Goal: Information Seeking & Learning: Learn about a topic

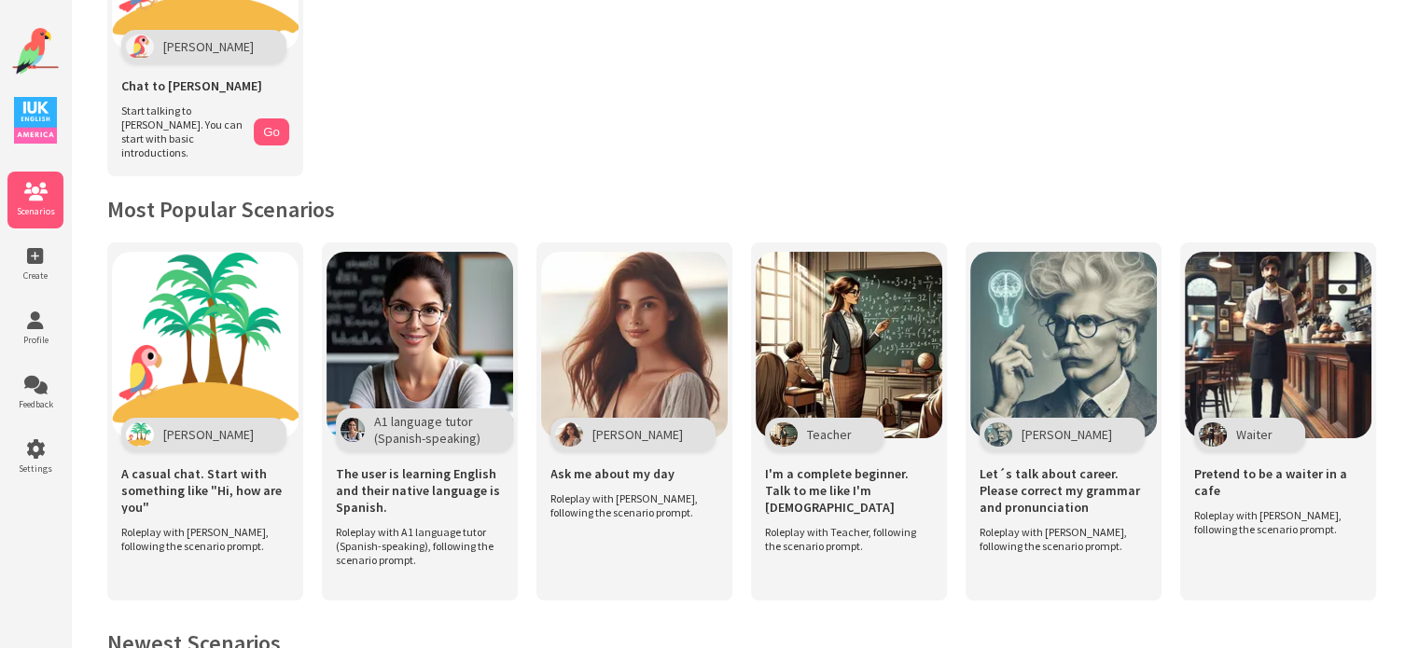
scroll to position [280, 0]
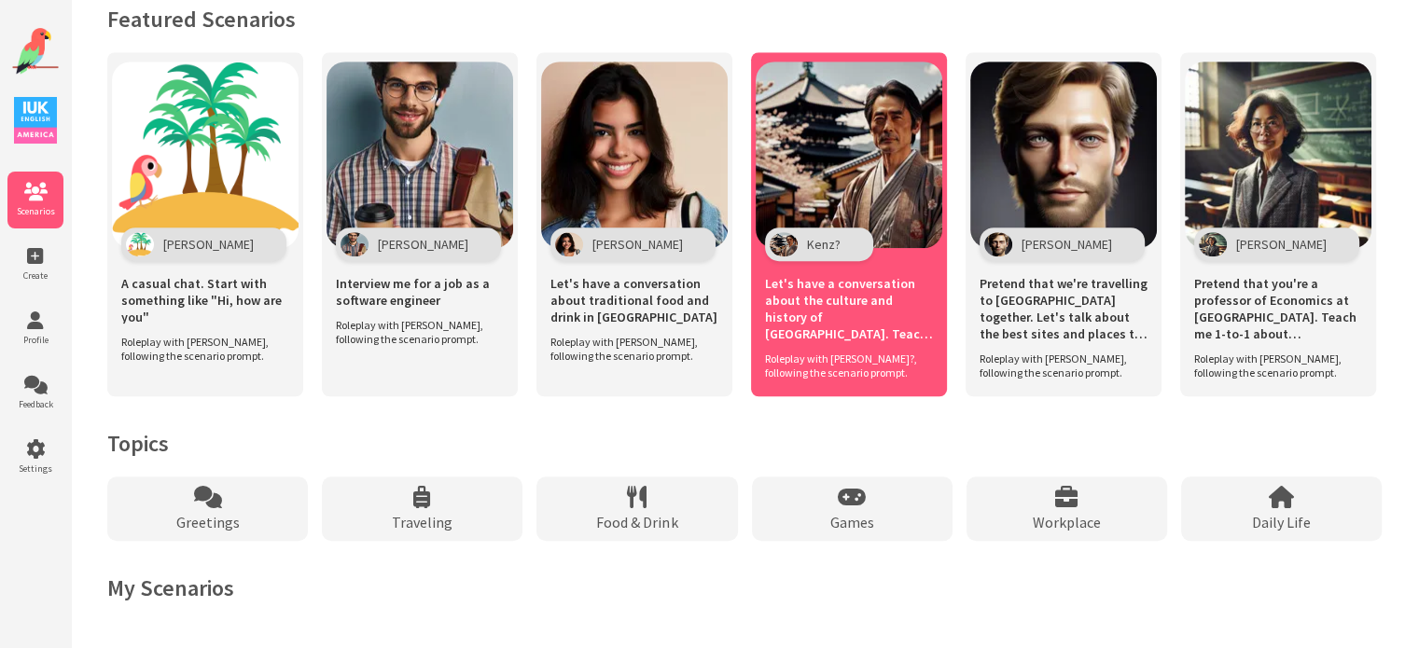
scroll to position [1287, 0]
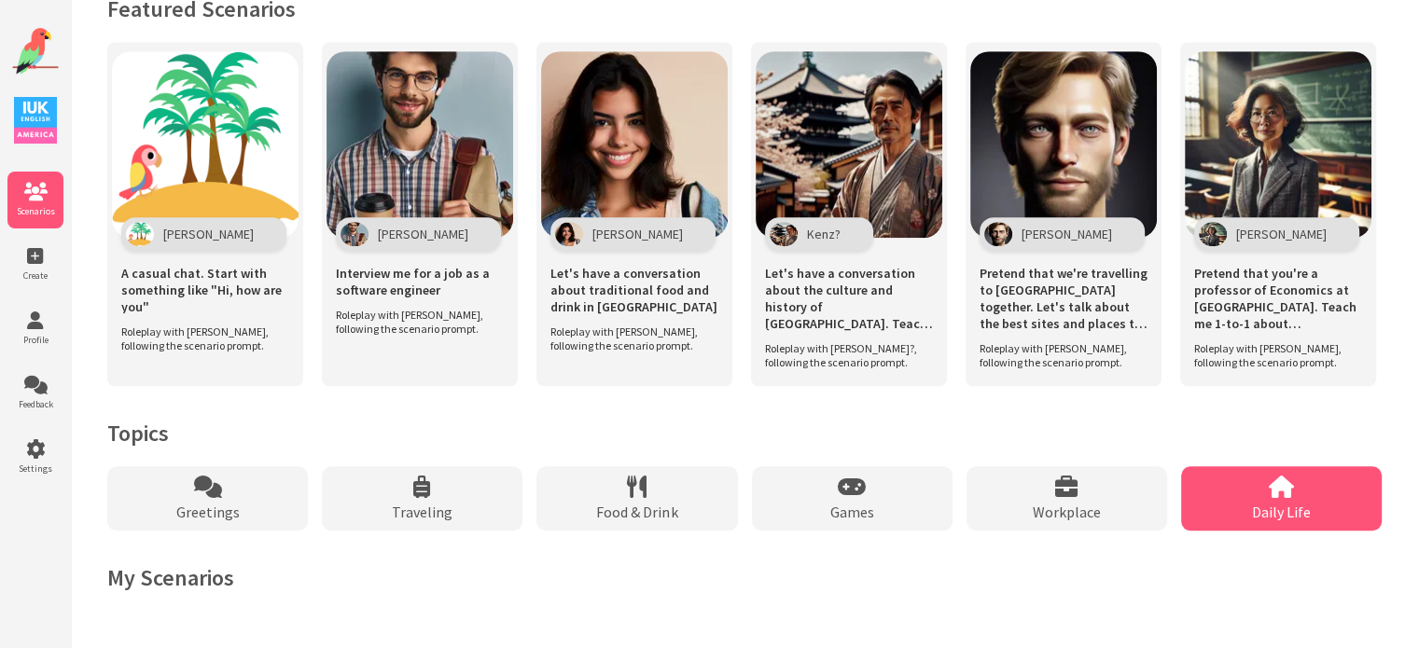
click at [1256, 498] on div "Daily Life" at bounding box center [1281, 498] width 201 height 64
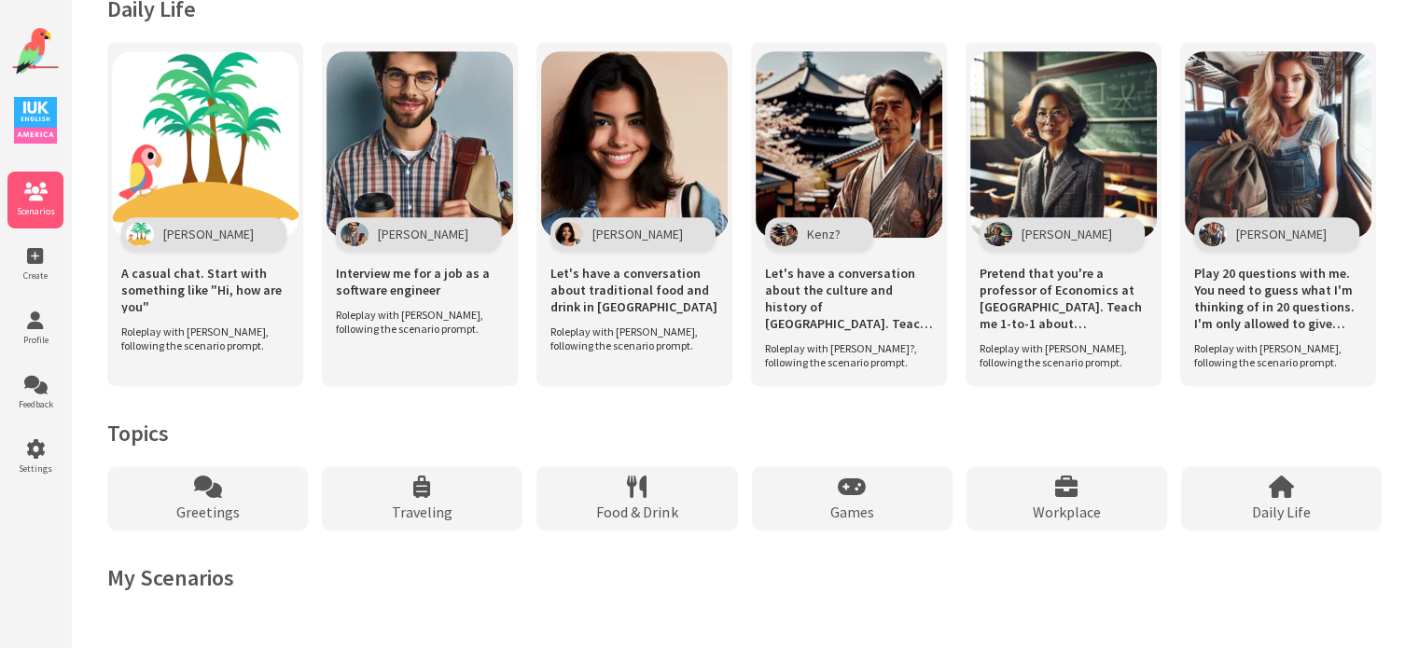
scroll to position [906, 0]
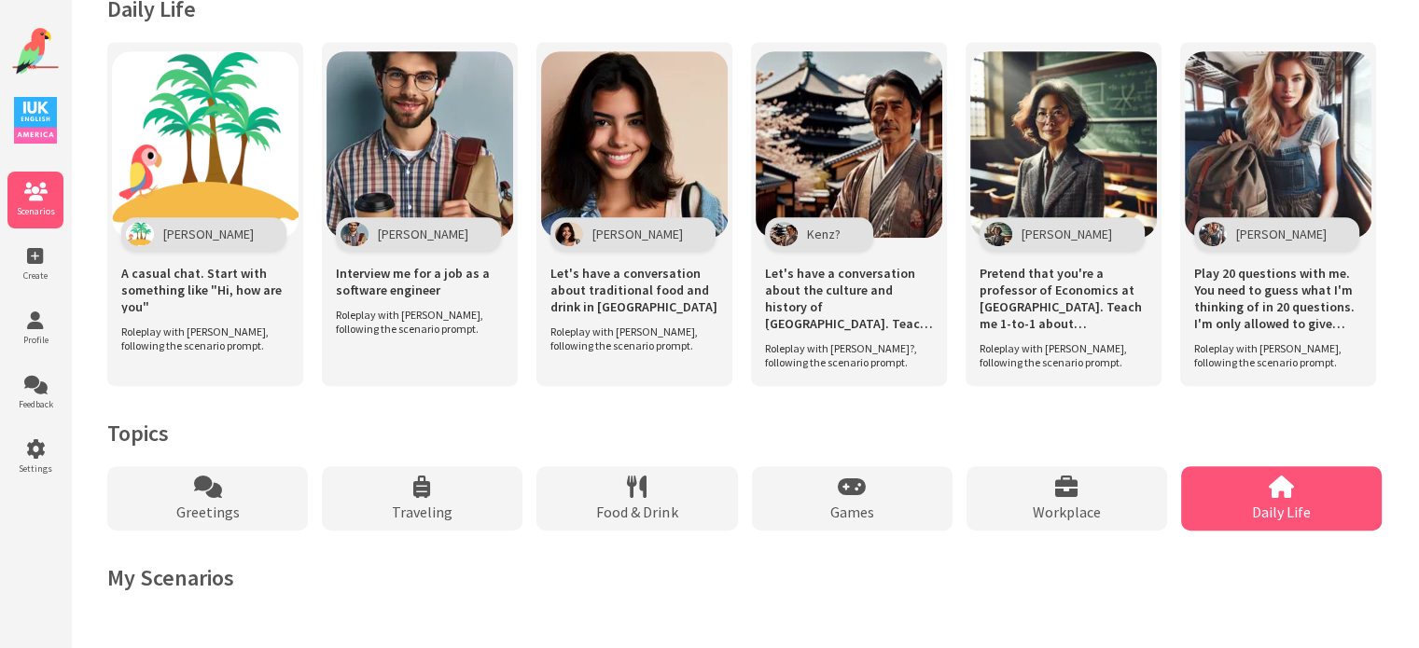
click at [1273, 511] on span "Daily Life" at bounding box center [1281, 512] width 59 height 19
click at [1272, 508] on span "Daily Life" at bounding box center [1281, 512] width 59 height 19
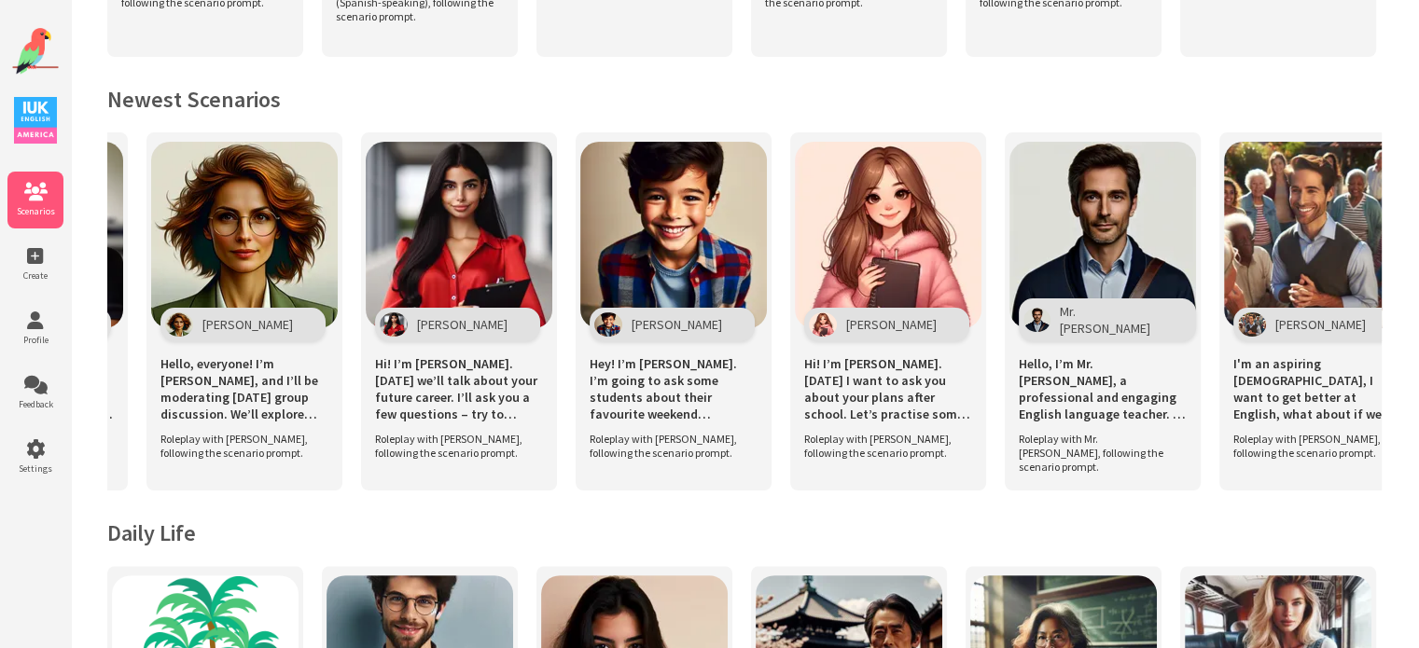
scroll to position [0, 1105]
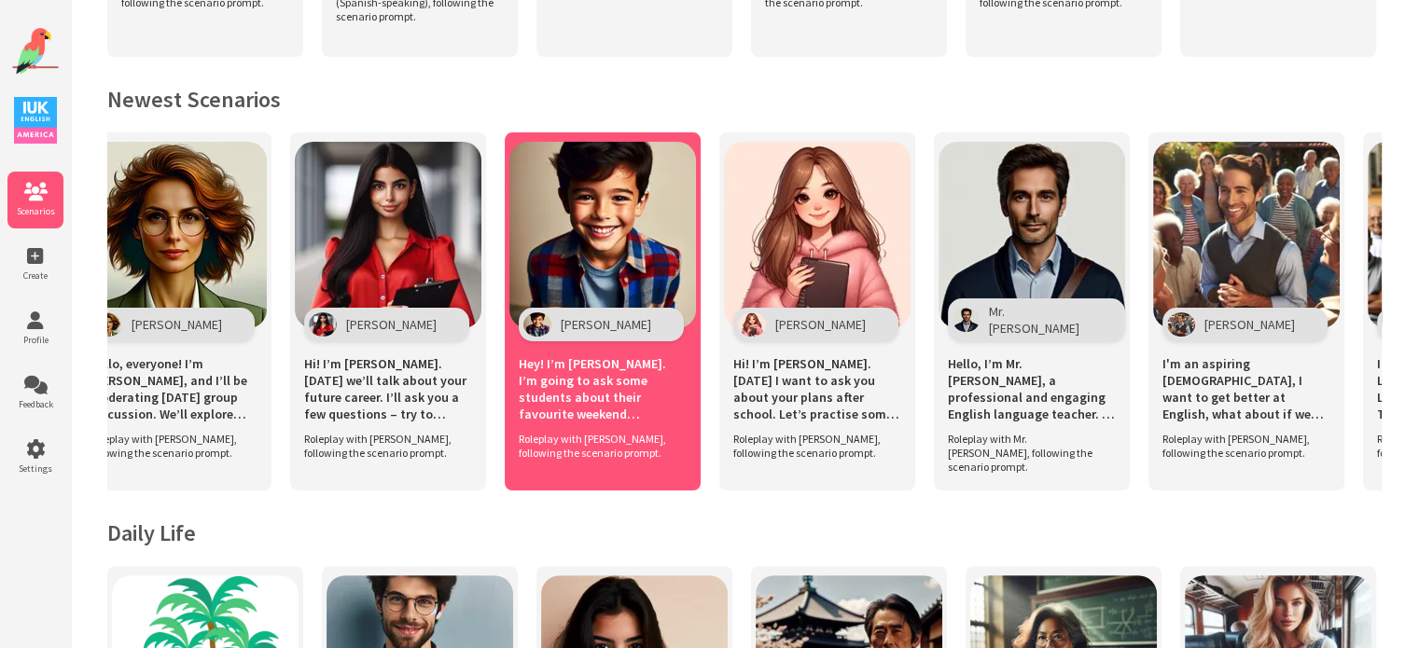
click at [563, 399] on span "Hey! I’m [PERSON_NAME]. I’m going to ask some students about their favourite we…" at bounding box center [603, 388] width 168 height 67
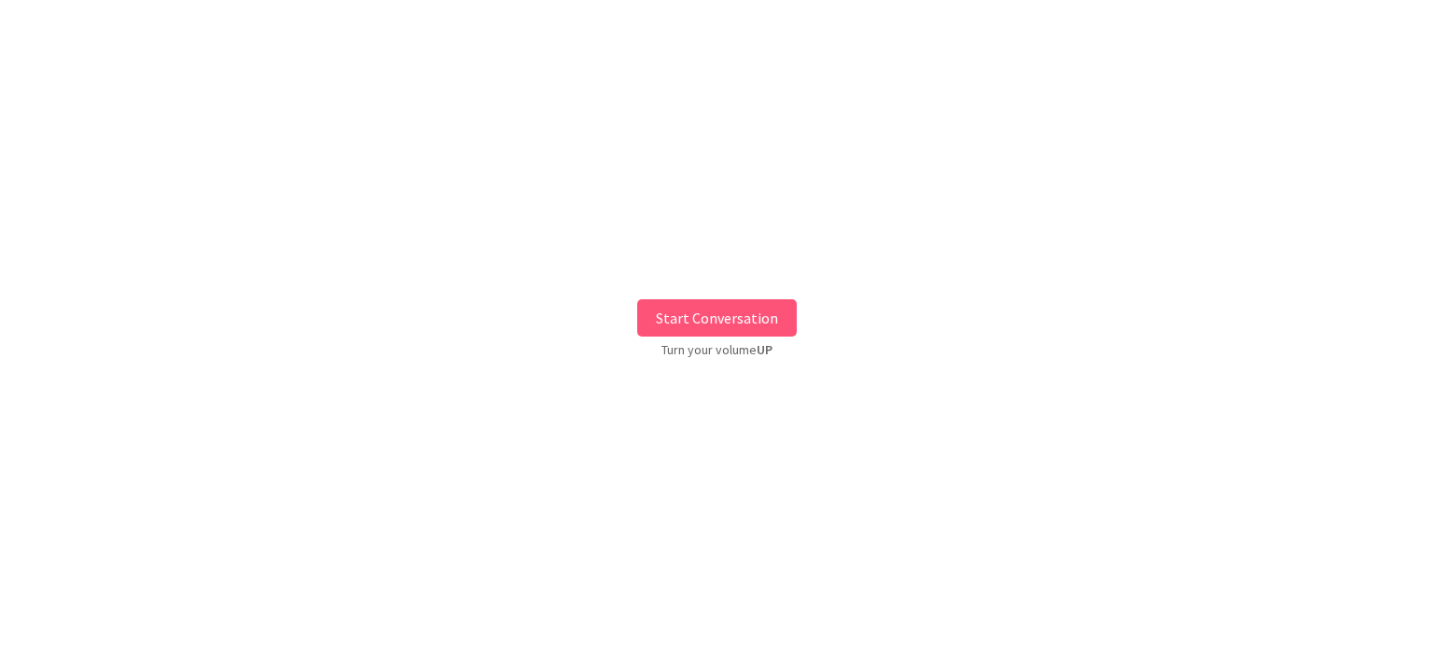
click at [753, 324] on button "Start Conversation" at bounding box center [717, 317] width 160 height 37
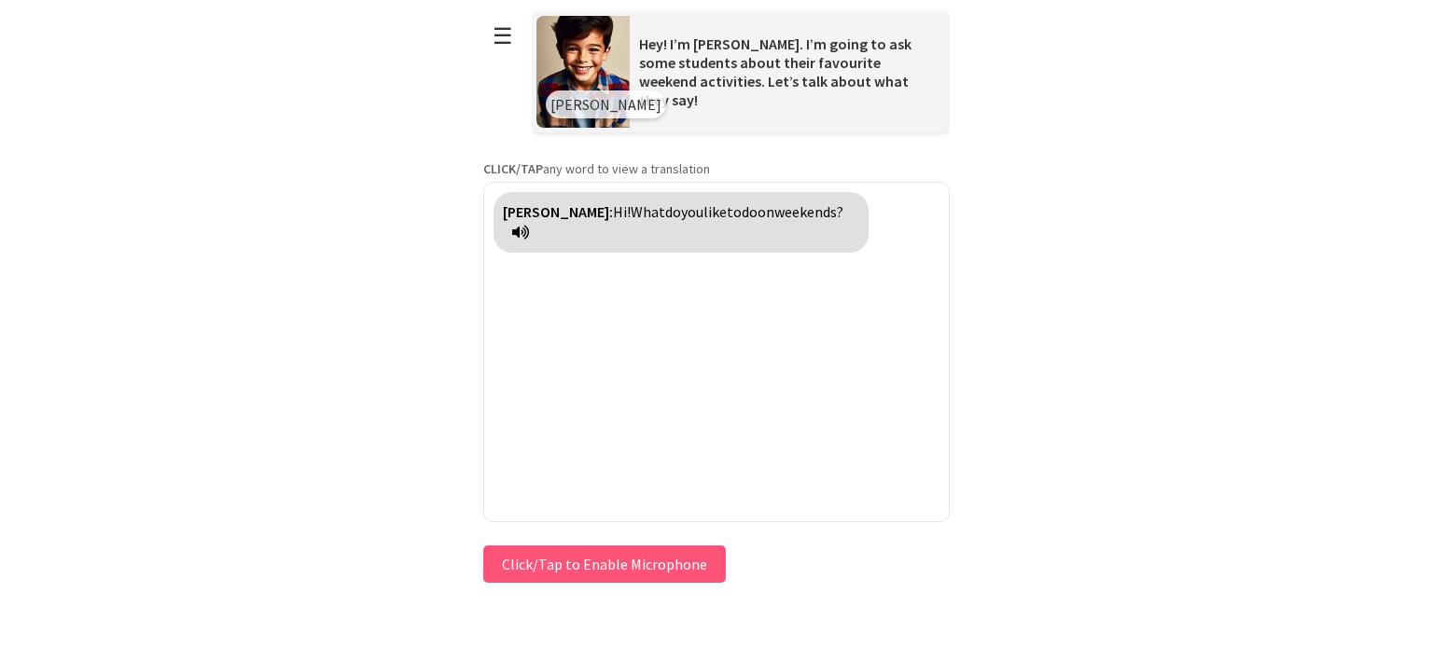
click at [529, 230] on icon at bounding box center [520, 232] width 17 height 15
click at [529, 229] on icon at bounding box center [520, 232] width 17 height 15
click at [624, 563] on button "Click/Tap to Enable Microphone" at bounding box center [604, 564] width 243 height 37
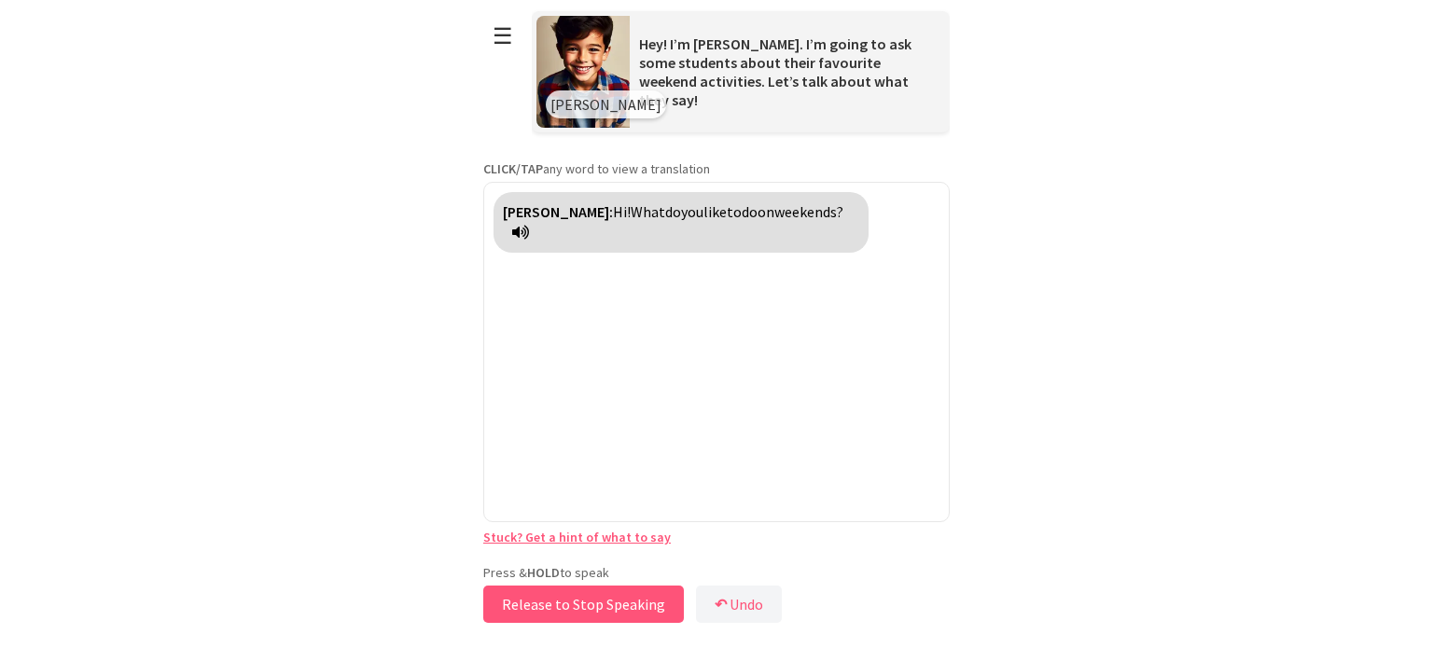
click at [634, 605] on button "Release to Stop Speaking" at bounding box center [583, 604] width 201 height 37
click at [750, 604] on button "↶ Undo" at bounding box center [745, 604] width 86 height 37
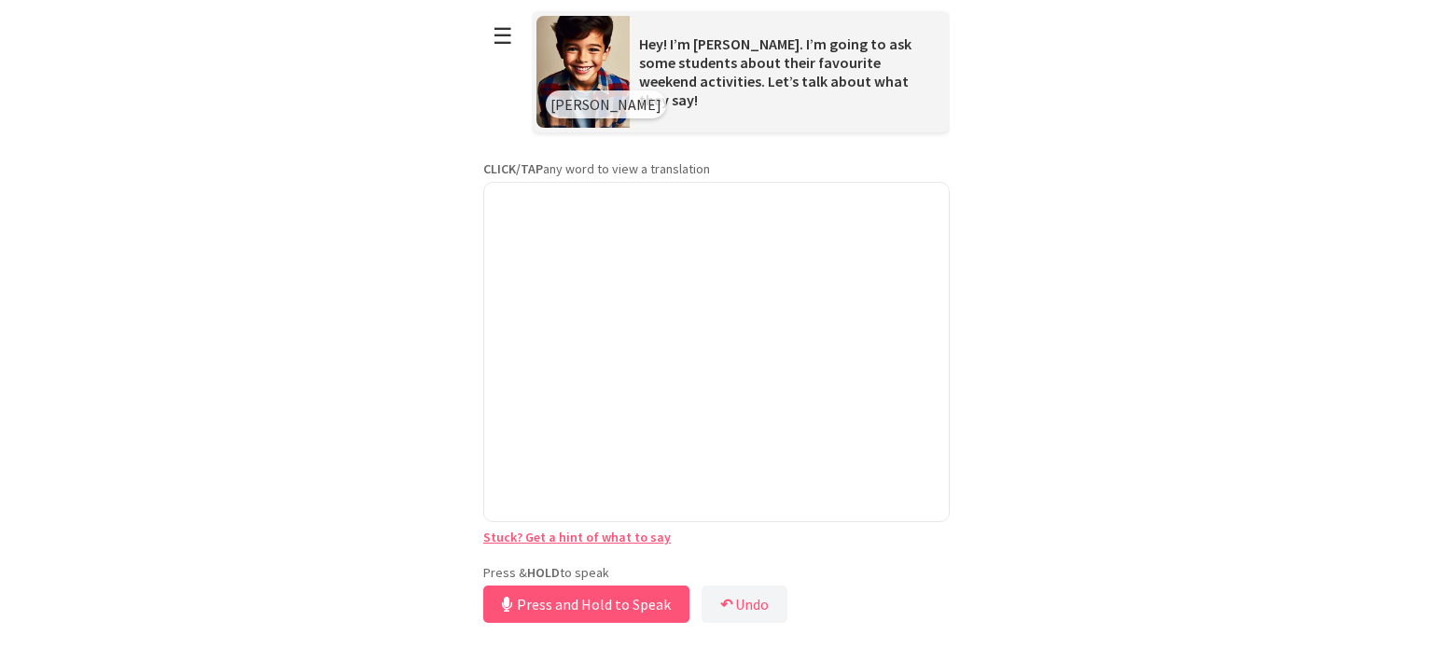
click at [607, 606] on button "Press and Hold to Speak" at bounding box center [586, 604] width 206 height 37
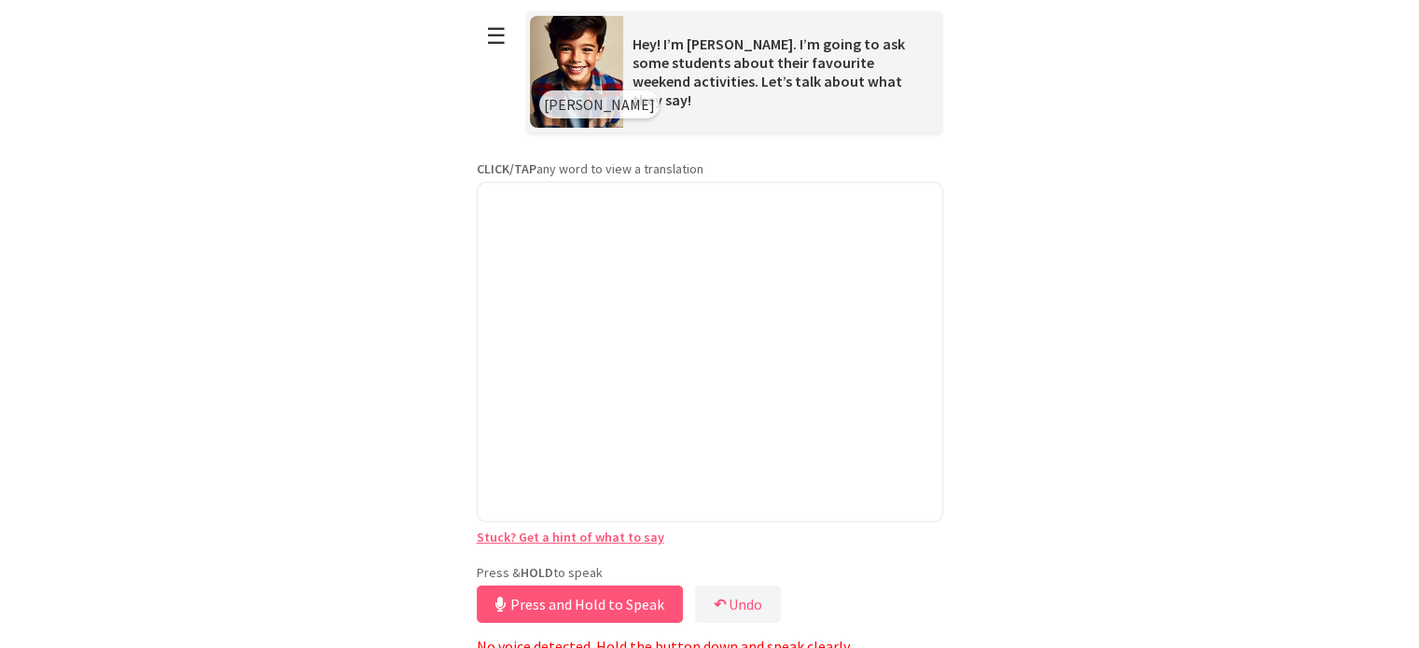
click at [607, 606] on button "Press and Hold to Speak" at bounding box center [580, 604] width 206 height 37
click at [664, 320] on div at bounding box center [710, 352] width 466 height 341
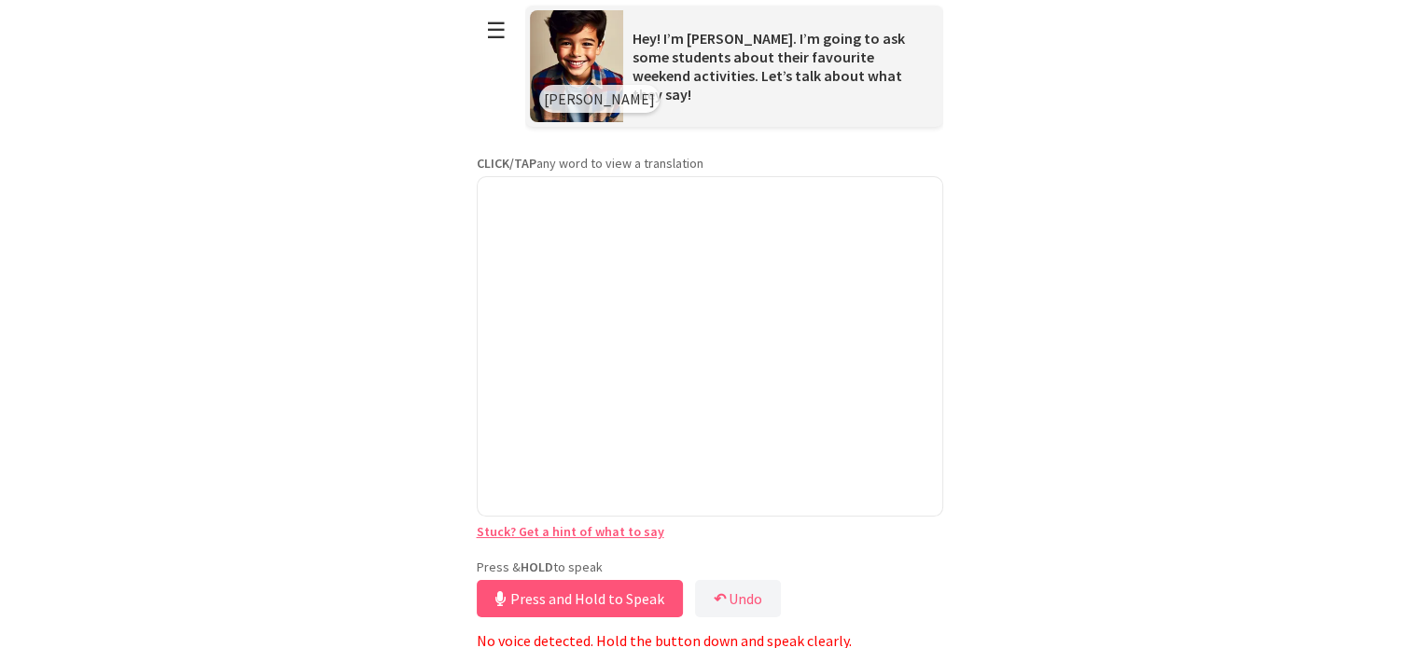
scroll to position [7, 0]
click at [769, 164] on p "CLICK/TAP any word to view a translation" at bounding box center [710, 161] width 466 height 17
click at [761, 243] on div at bounding box center [710, 344] width 466 height 341
click at [529, 156] on strong "CLICK/TAP" at bounding box center [507, 161] width 60 height 17
click at [537, 209] on div at bounding box center [710, 344] width 466 height 341
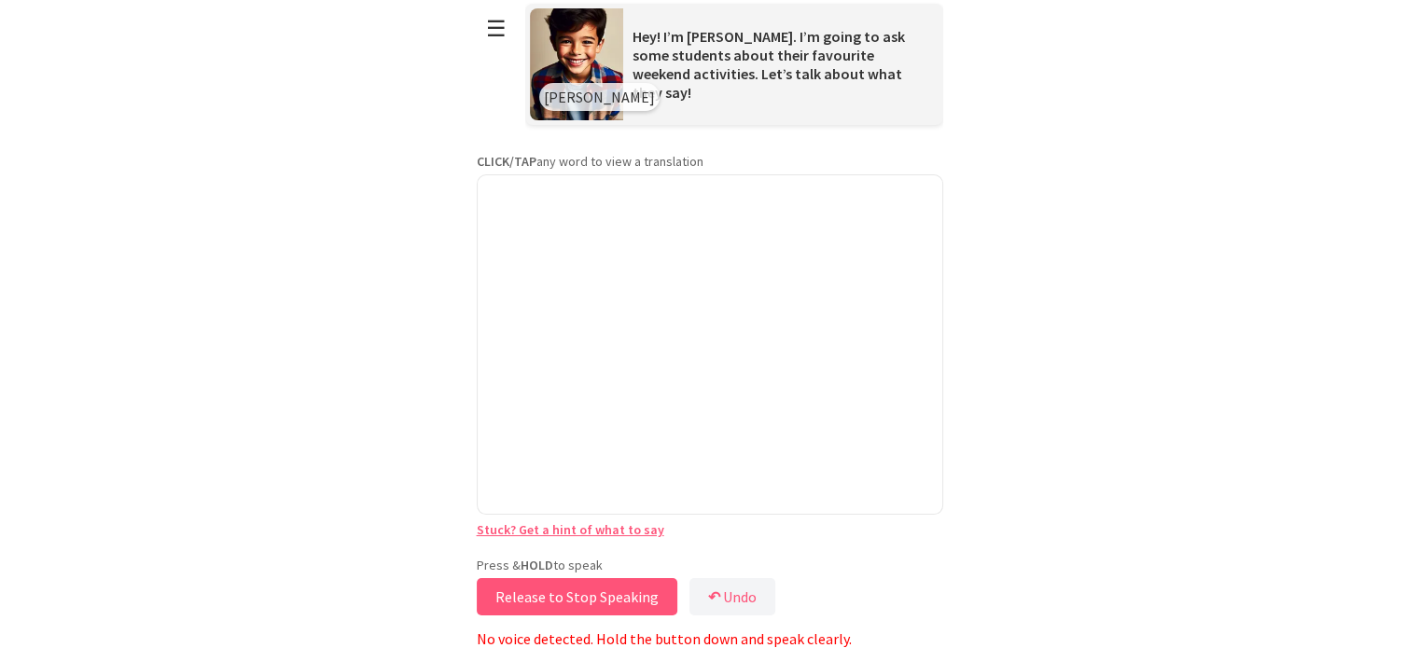
click at [600, 601] on button "Release to Stop Speaking" at bounding box center [577, 596] width 201 height 37
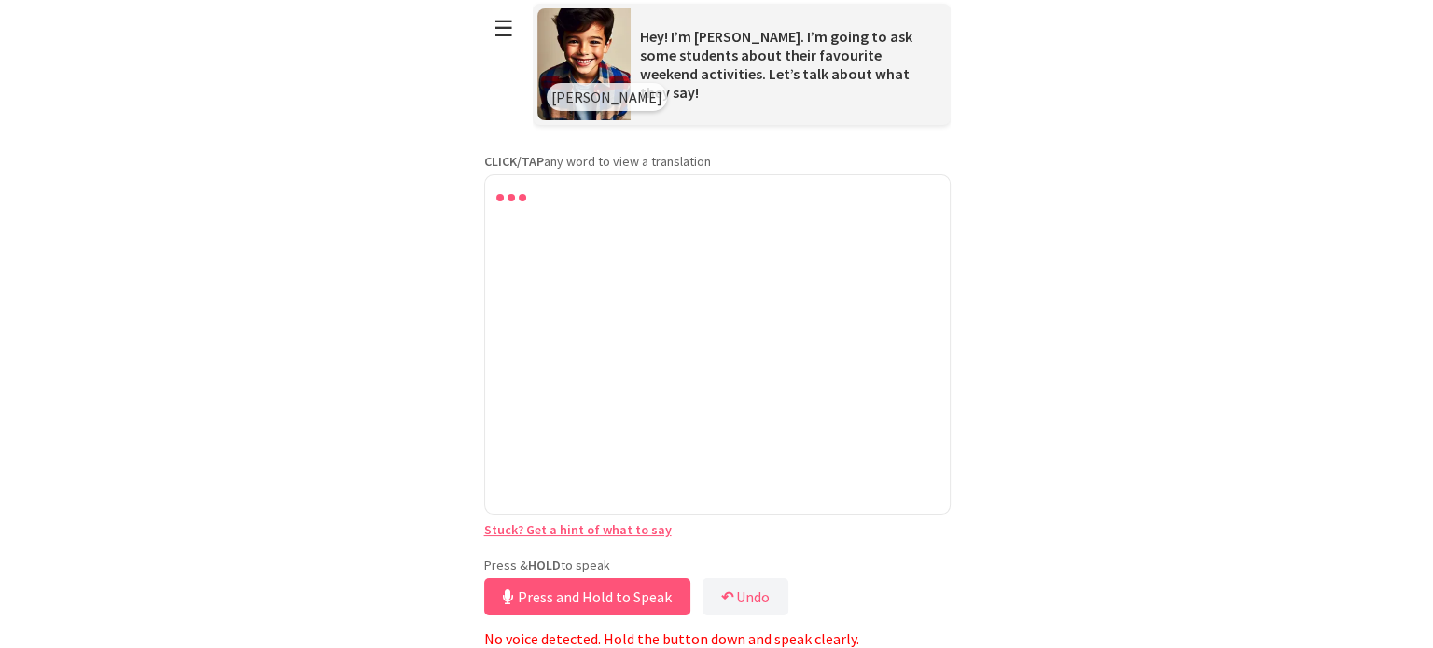
scroll to position [0, 0]
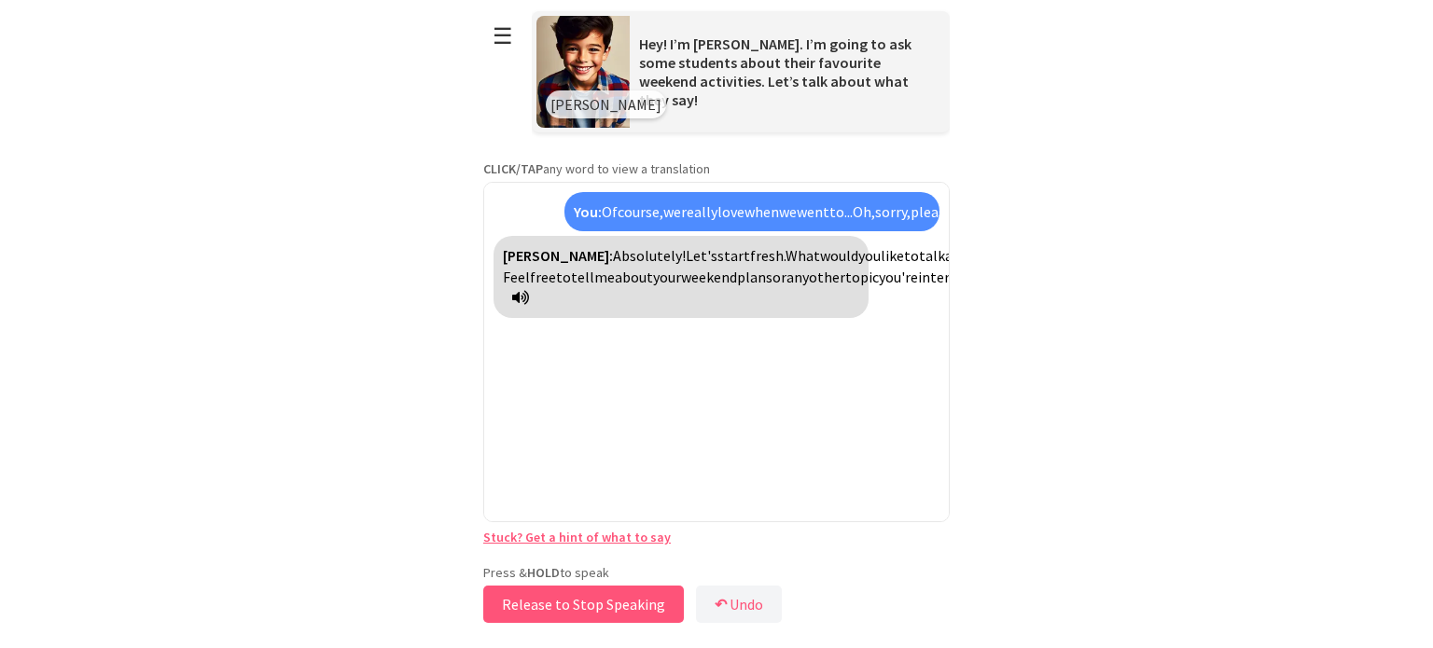
click at [602, 604] on button "Release to Stop Speaking" at bounding box center [583, 604] width 201 height 37
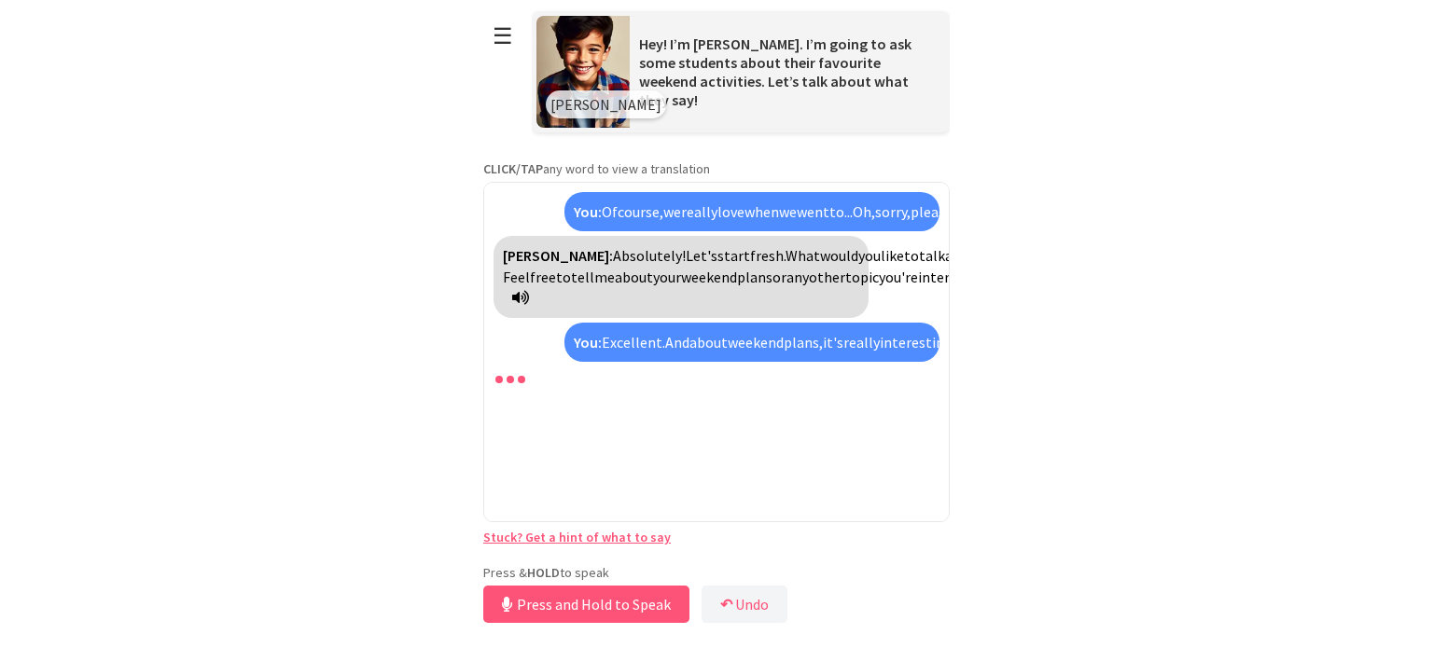
scroll to position [14, 0]
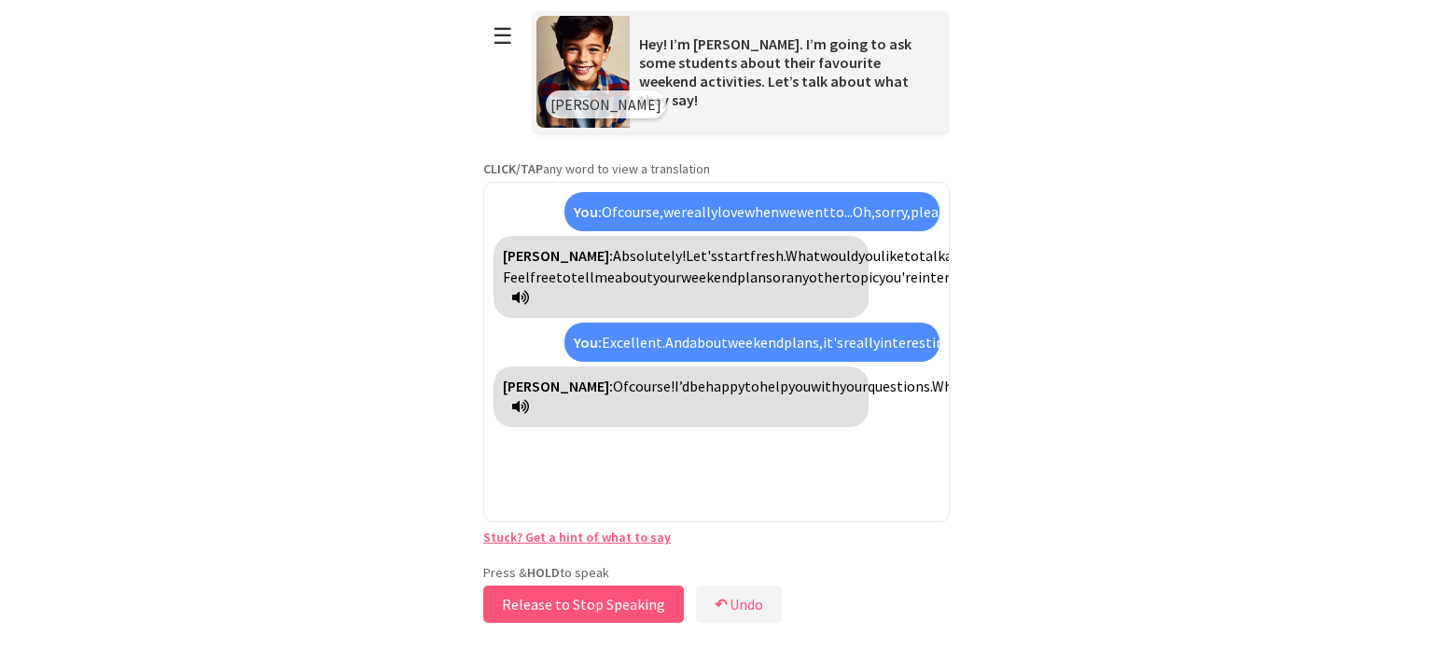
click at [569, 607] on button "Release to Stop Speaking" at bounding box center [583, 604] width 201 height 37
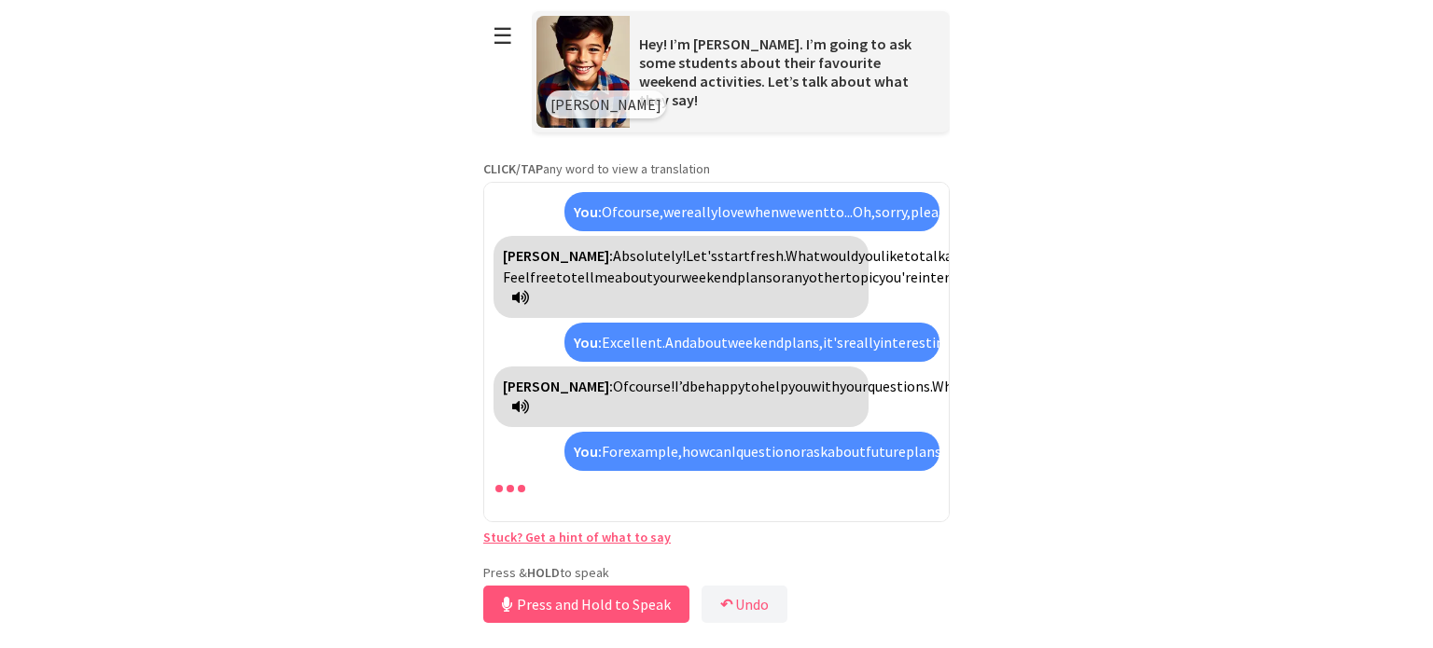
scroll to position [437, 0]
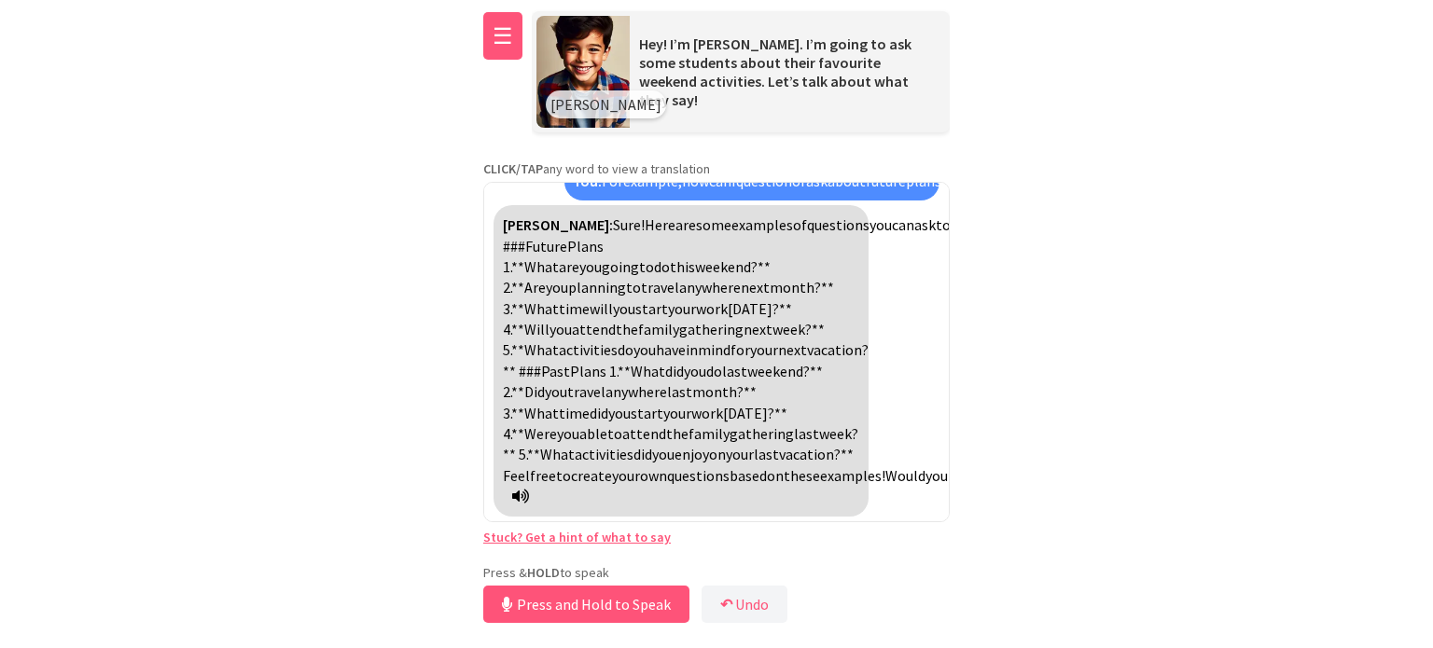
click at [486, 26] on button "☰" at bounding box center [502, 36] width 39 height 48
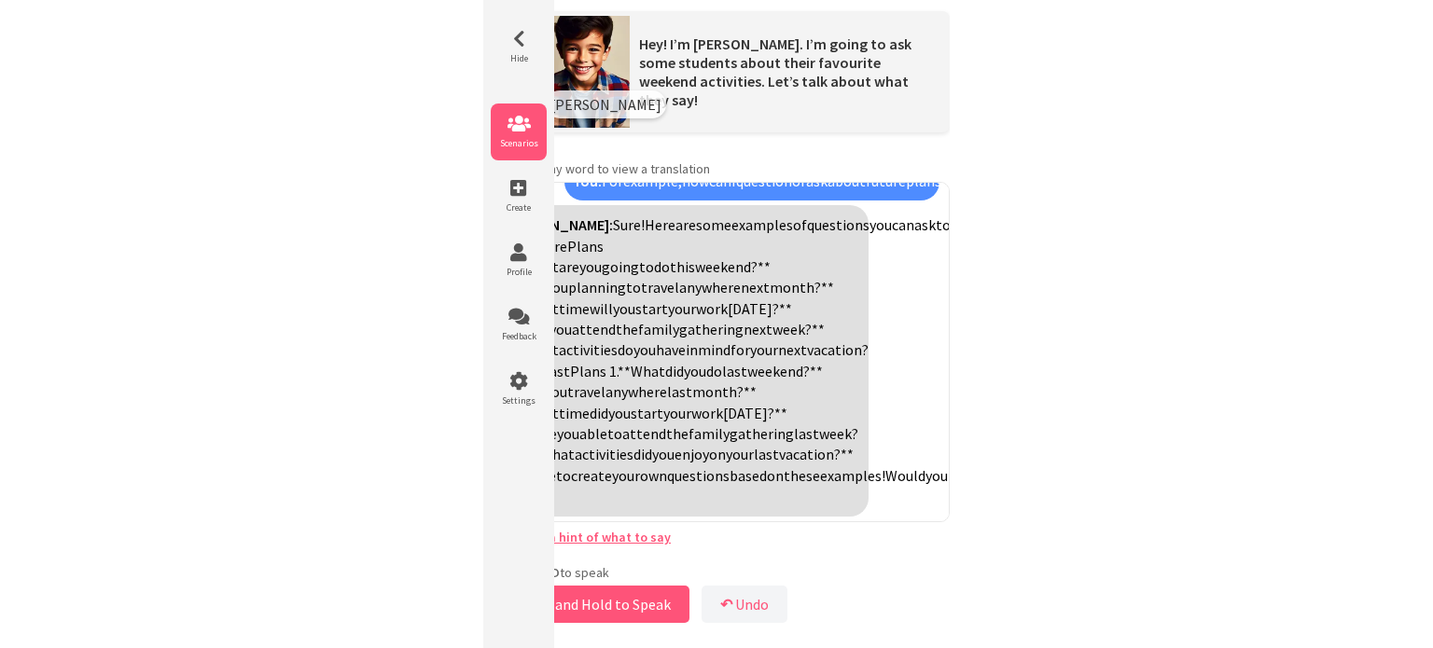
click at [512, 118] on icon at bounding box center [519, 124] width 56 height 19
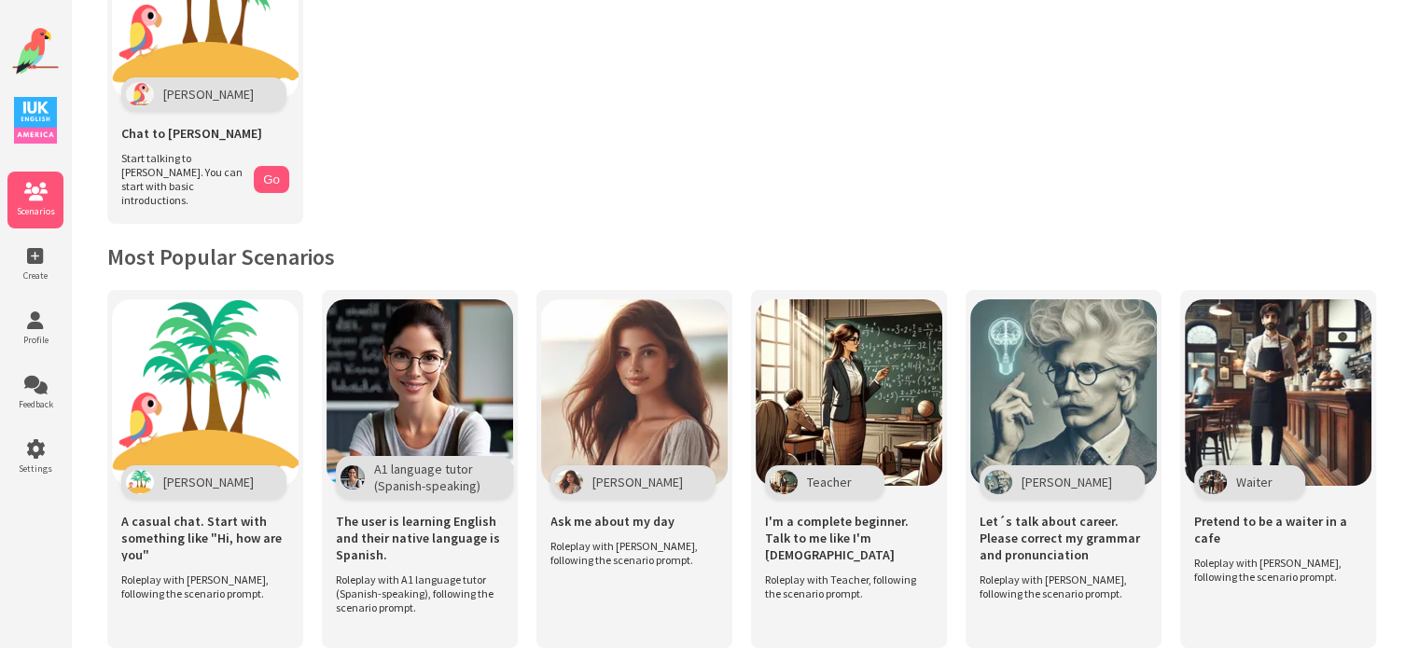
scroll to position [187, 0]
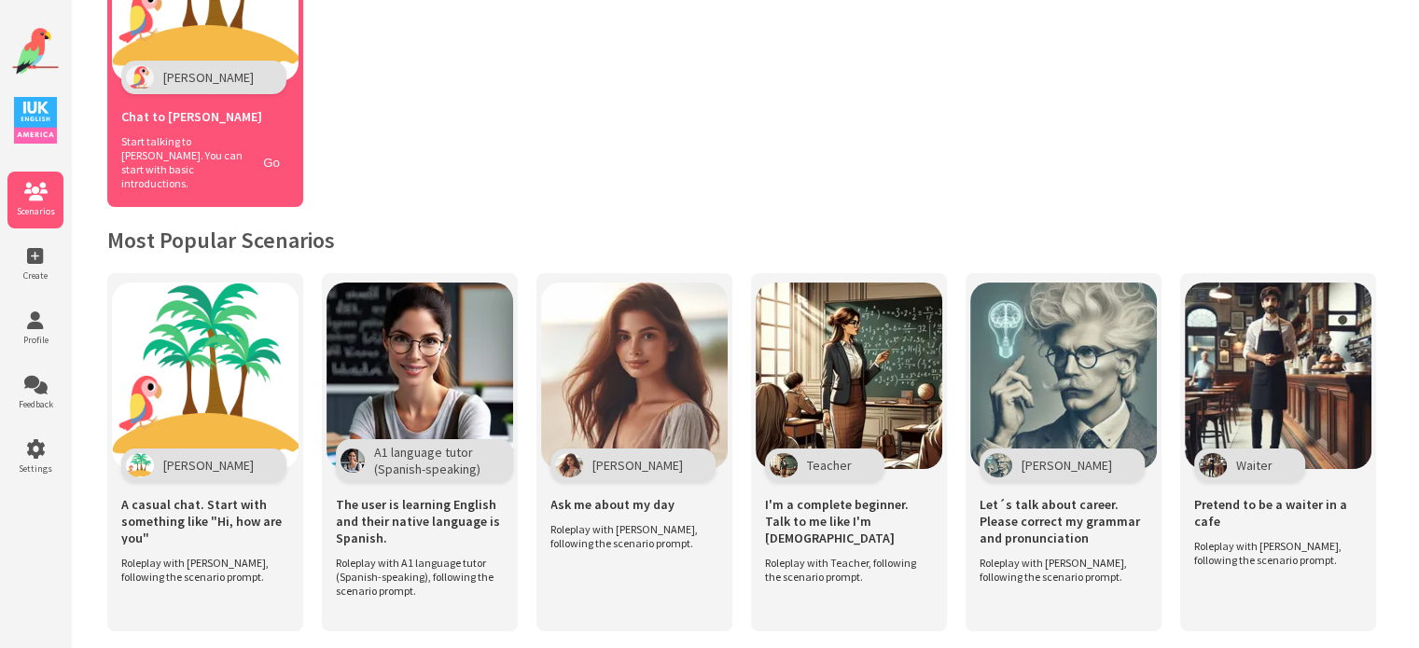
click at [211, 103] on div "Chat to [PERSON_NAME]" at bounding box center [205, 114] width 168 height 40
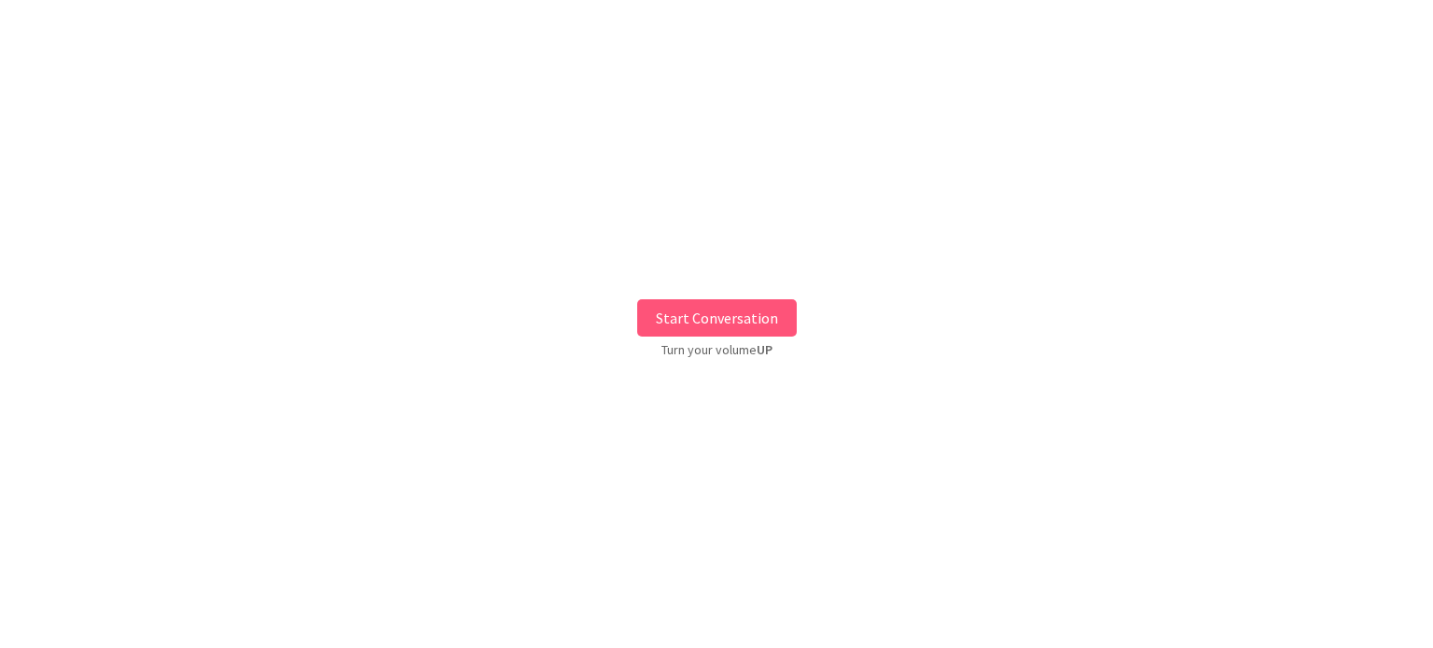
click at [720, 316] on button "Start Conversation" at bounding box center [717, 317] width 160 height 37
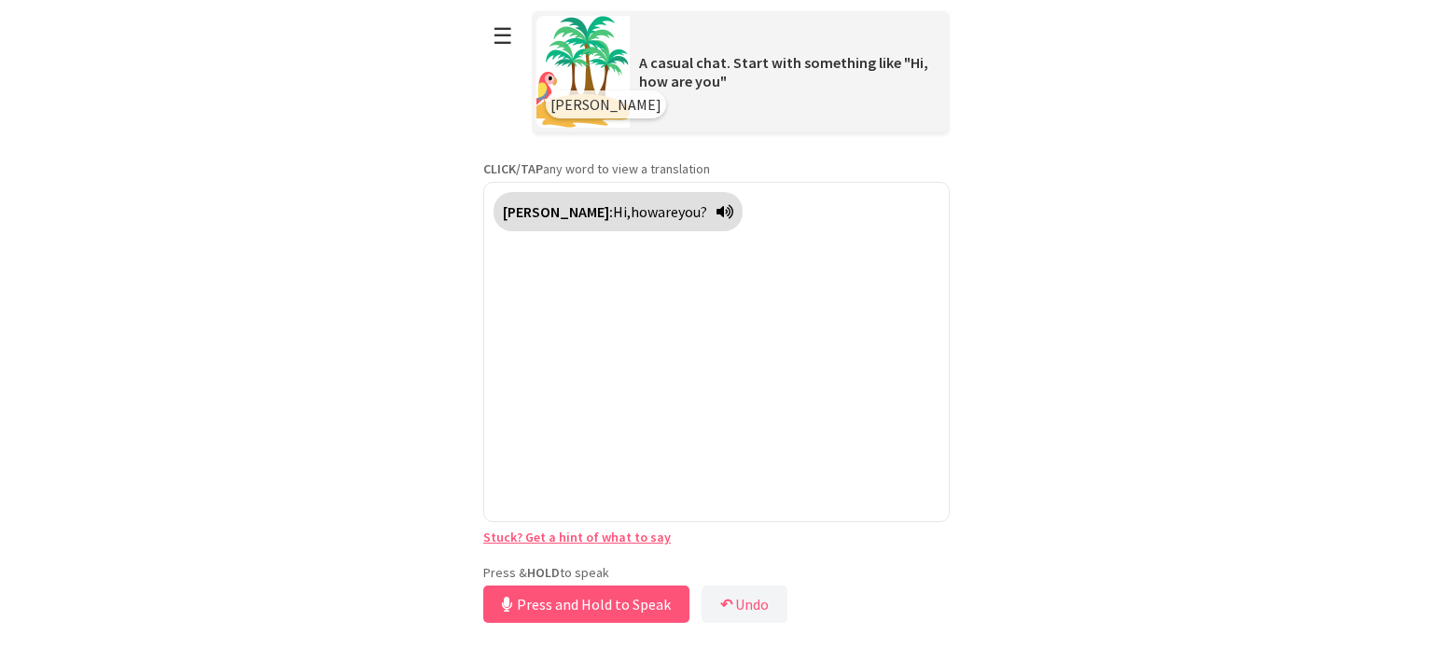
click at [695, 566] on div "Press & HOLD to speak Press and Hold to Speak ↶ Undo Save No voice detected. Ho…" at bounding box center [716, 595] width 466 height 63
click at [635, 602] on button "Release to Stop Speaking" at bounding box center [583, 604] width 201 height 37
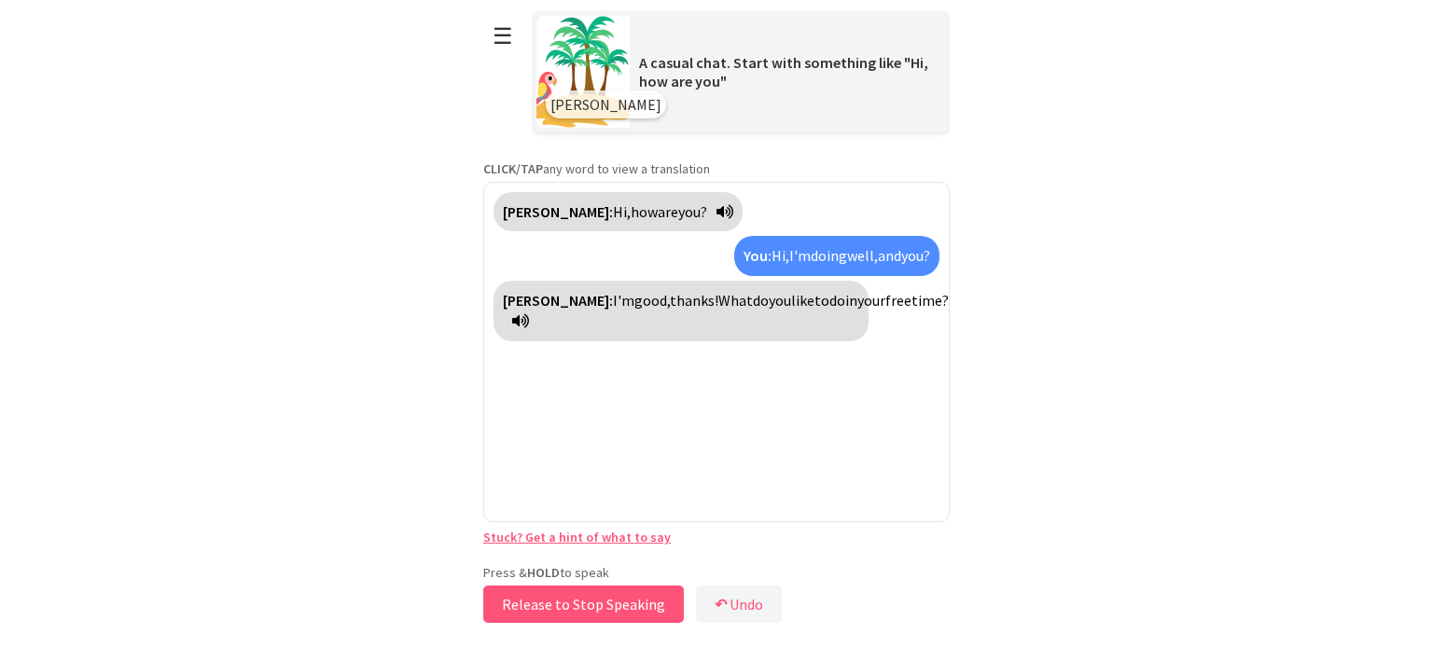
click at [601, 596] on button "Release to Stop Speaking" at bounding box center [583, 604] width 201 height 37
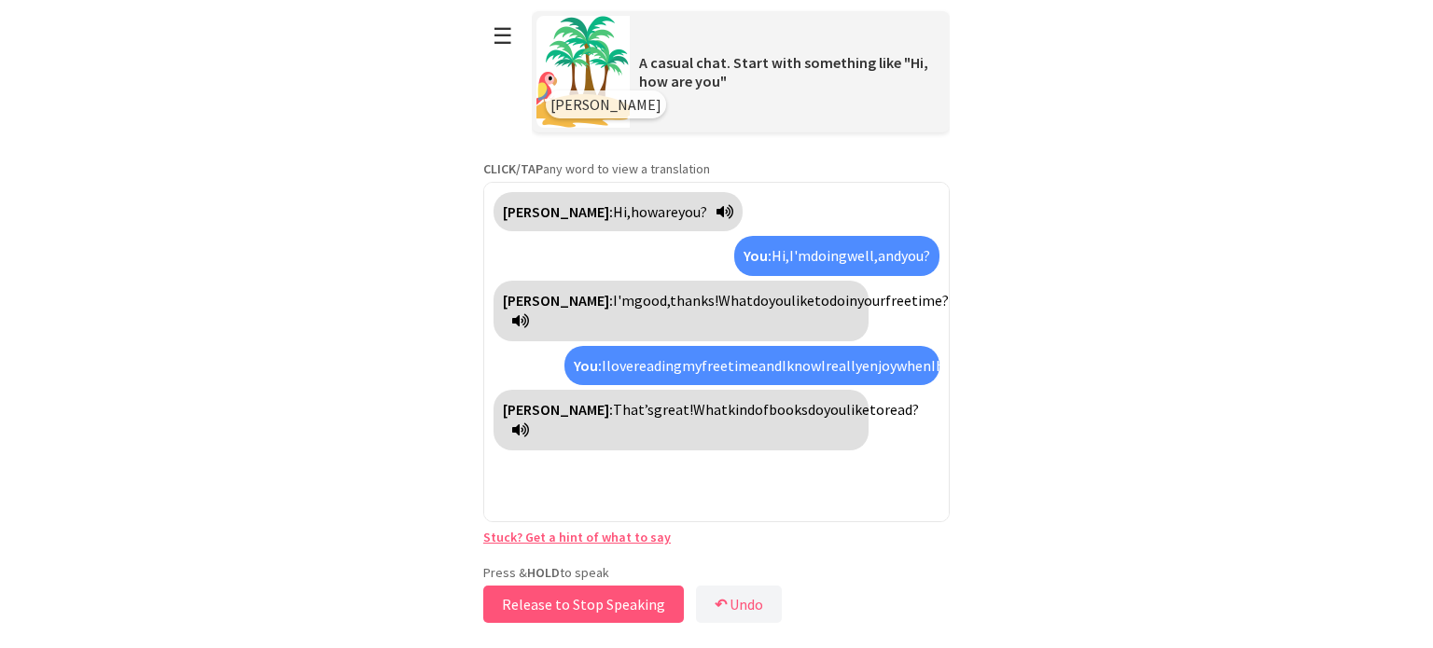
click at [605, 607] on button "Release to Stop Speaking" at bounding box center [583, 604] width 201 height 37
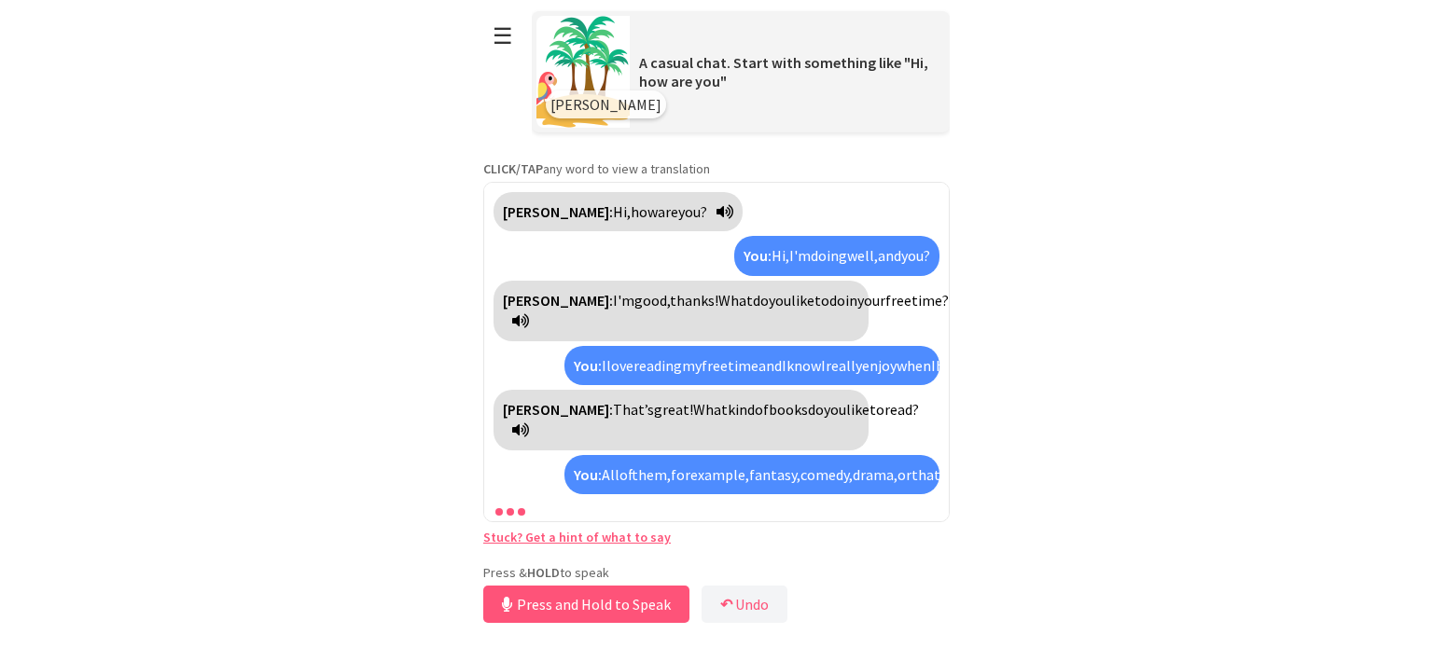
scroll to position [104, 0]
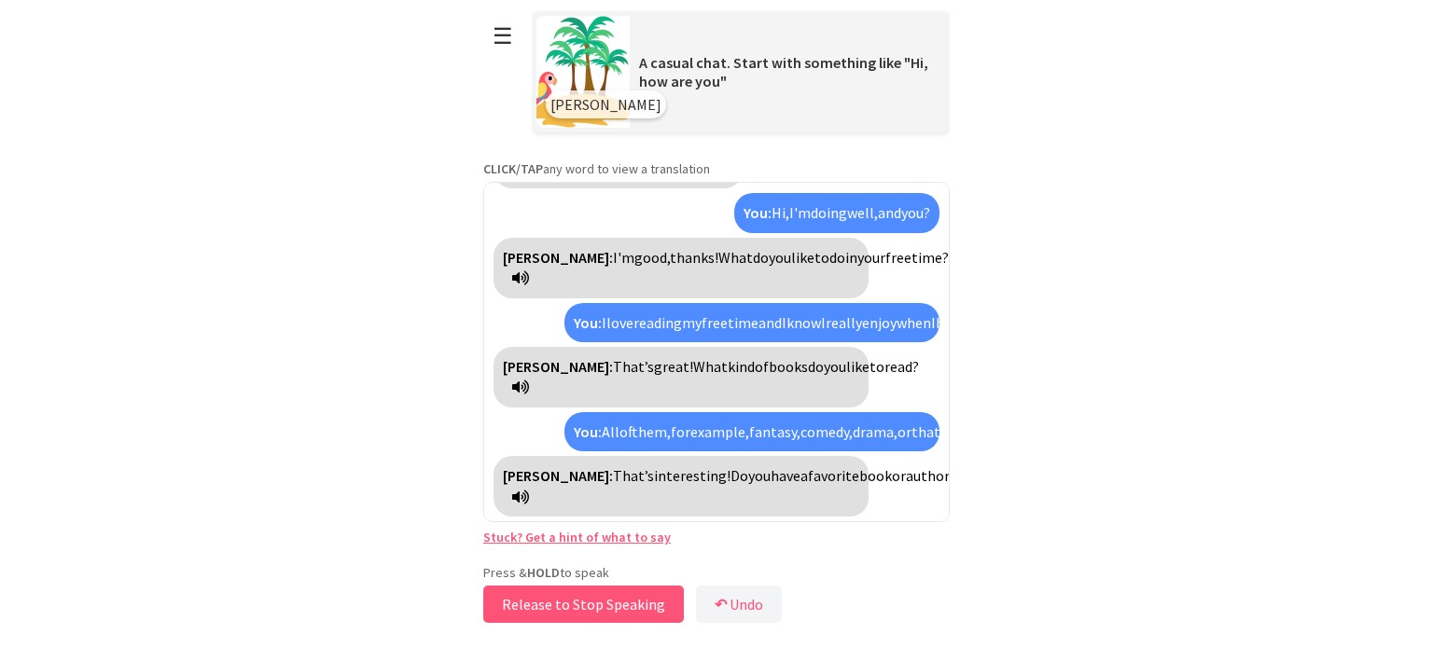
click at [628, 605] on button "Release to Stop Speaking" at bounding box center [583, 604] width 201 height 37
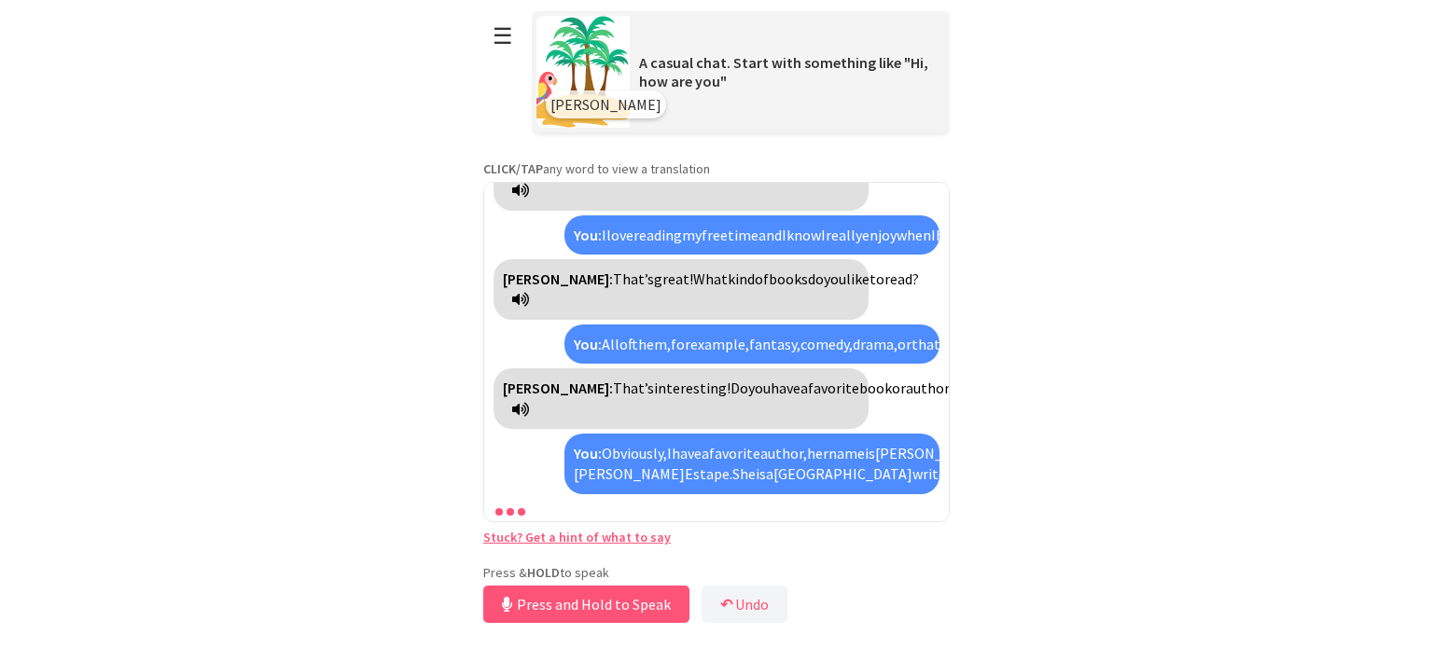
scroll to position [298, 0]
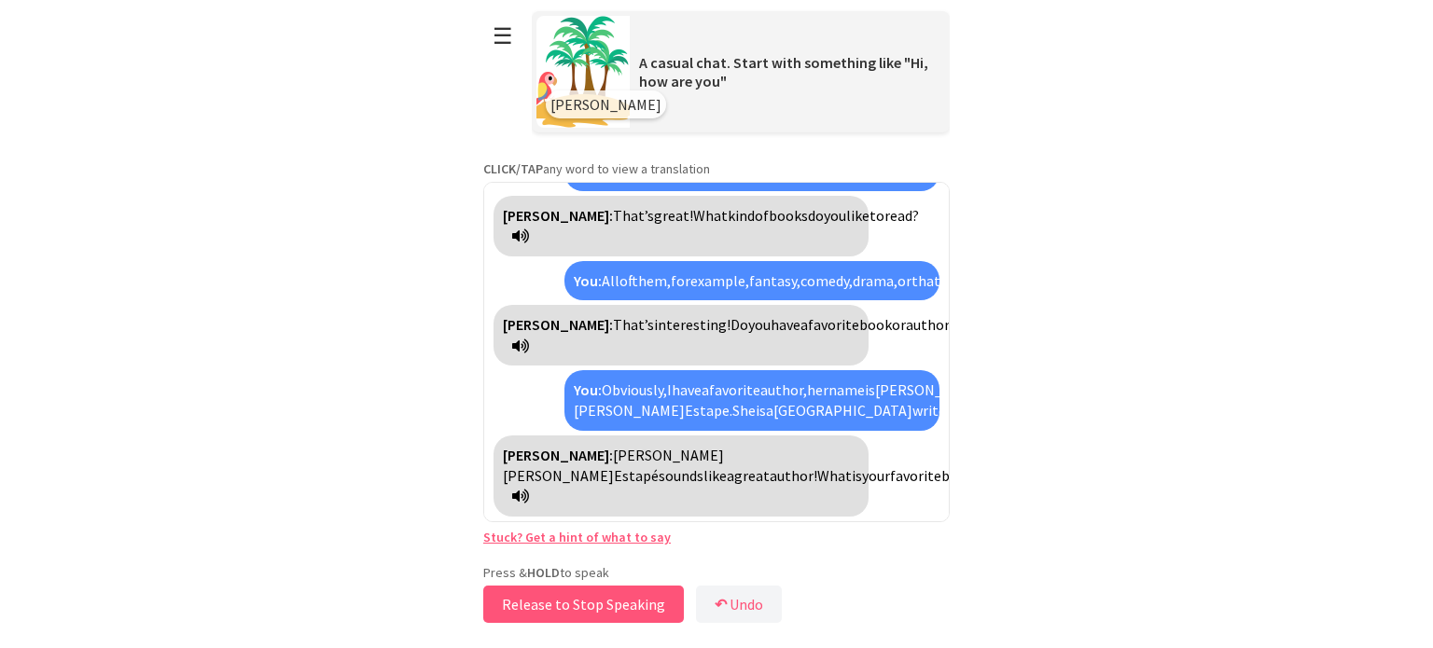
click at [563, 607] on button "Release to Stop Speaking" at bounding box center [583, 604] width 201 height 37
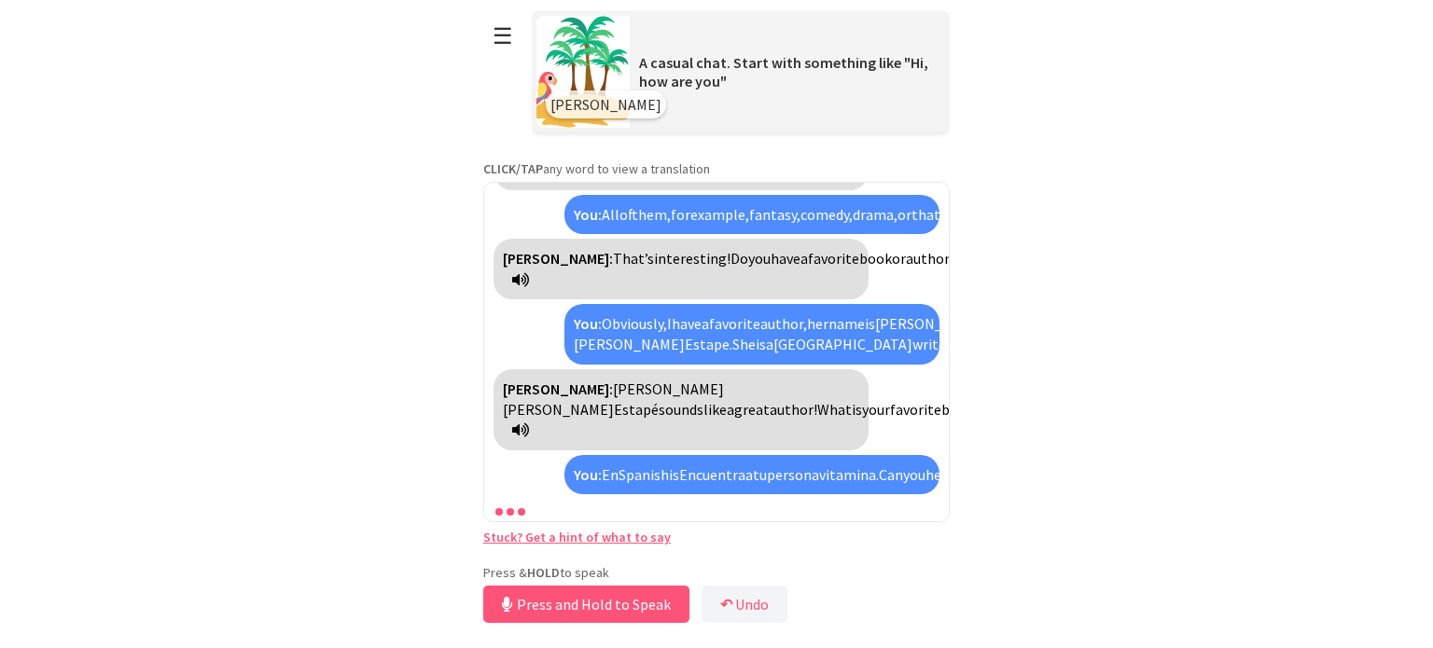
scroll to position [427, 0]
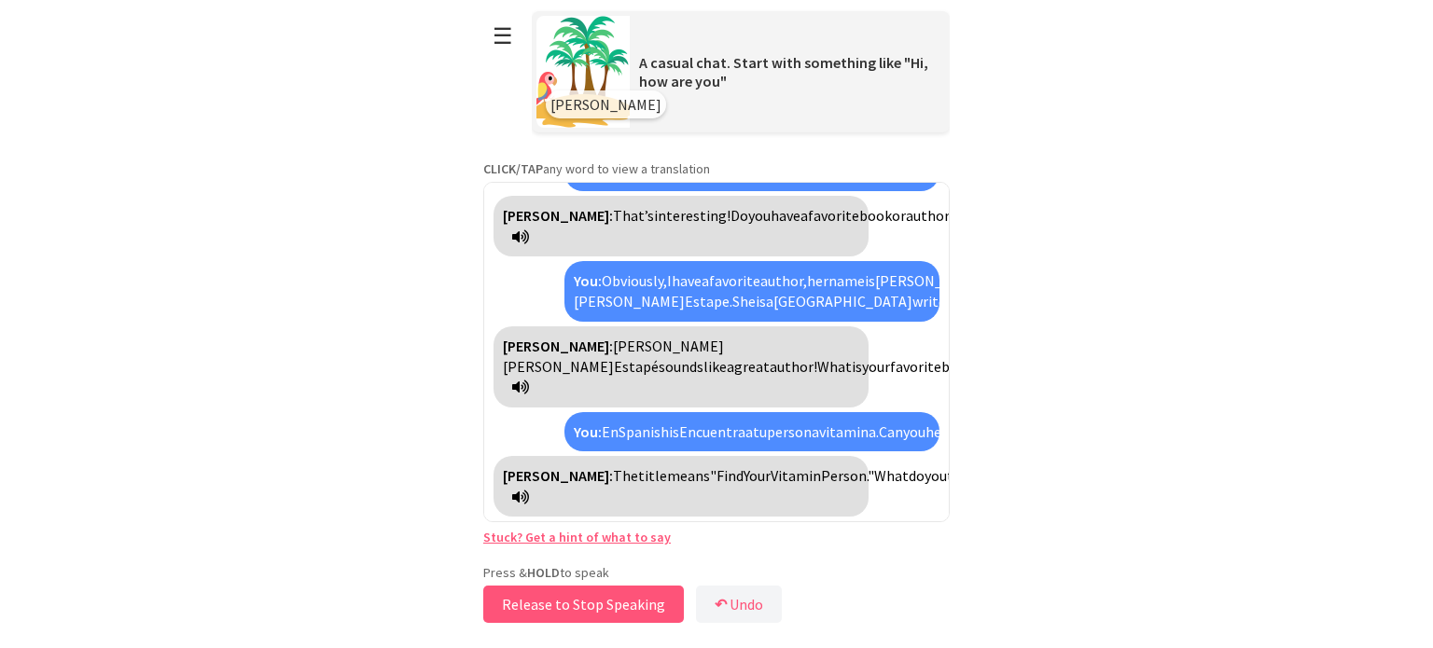
click at [612, 607] on button "Release to Stop Speaking" at bounding box center [583, 604] width 201 height 37
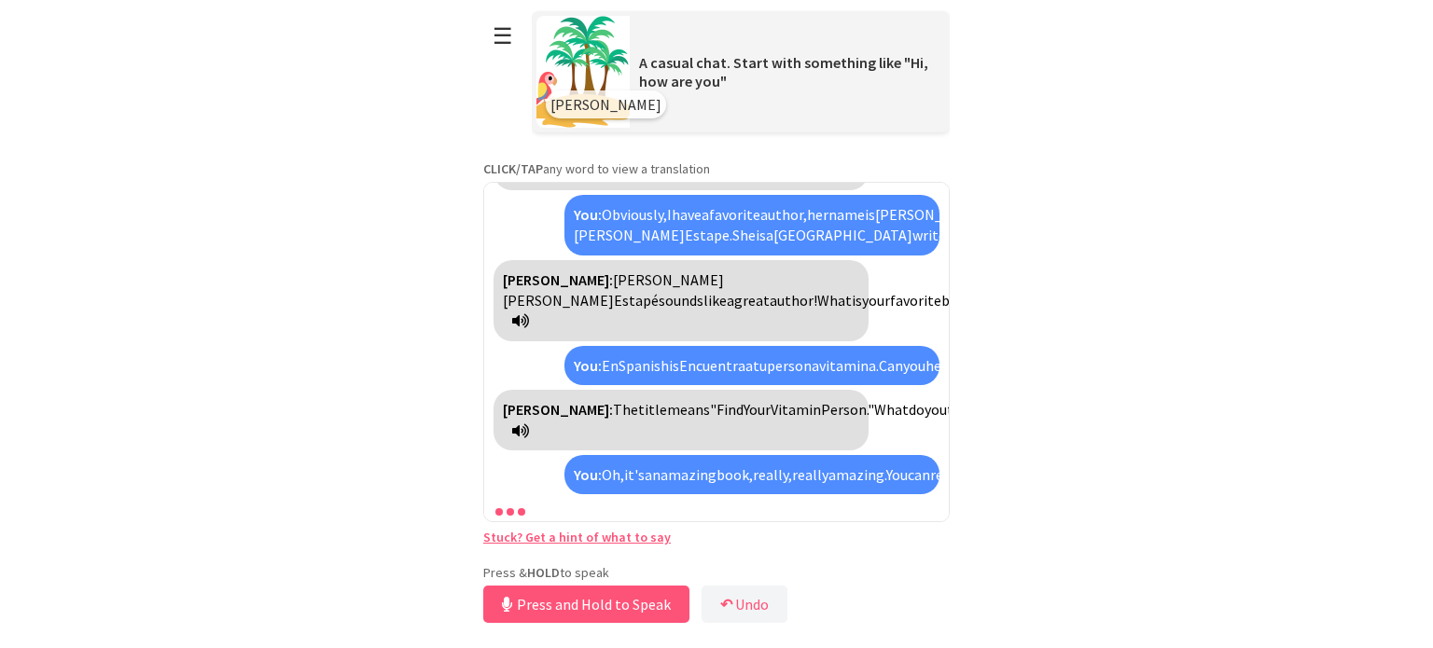
scroll to position [642, 0]
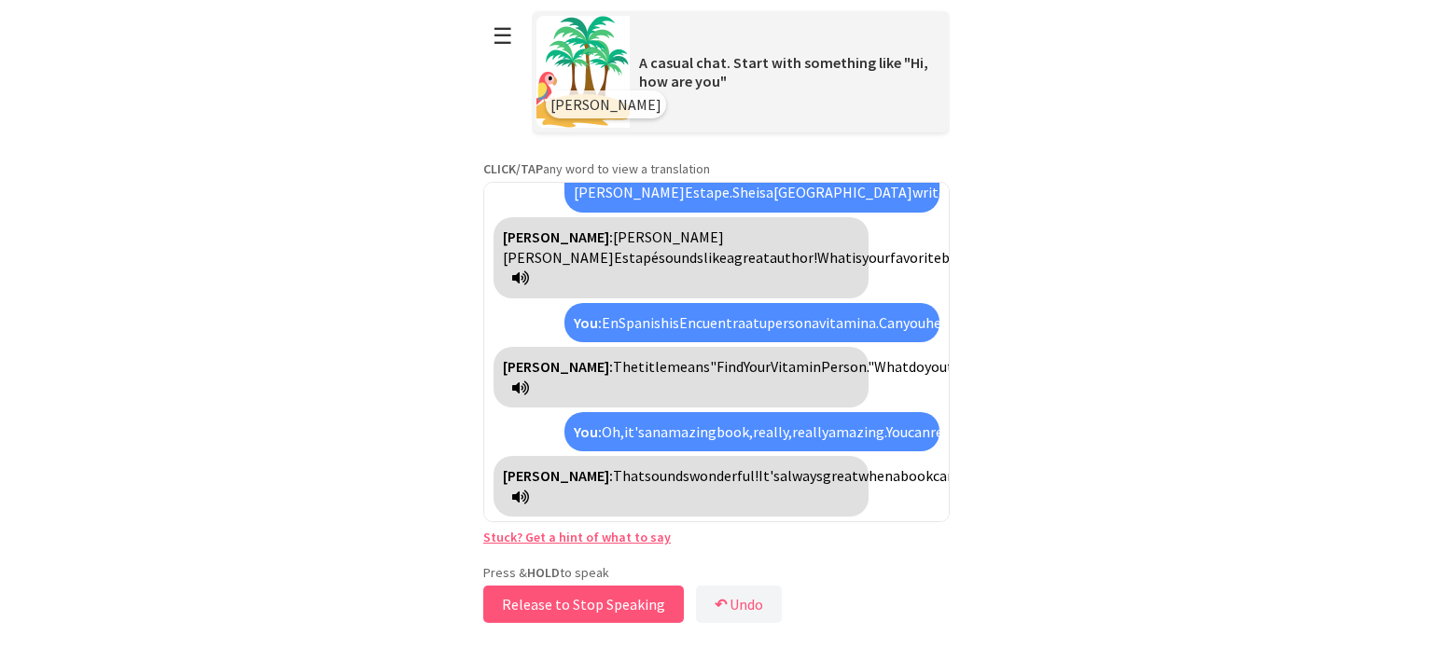
click at [595, 603] on button "Release to Stop Speaking" at bounding box center [583, 604] width 201 height 37
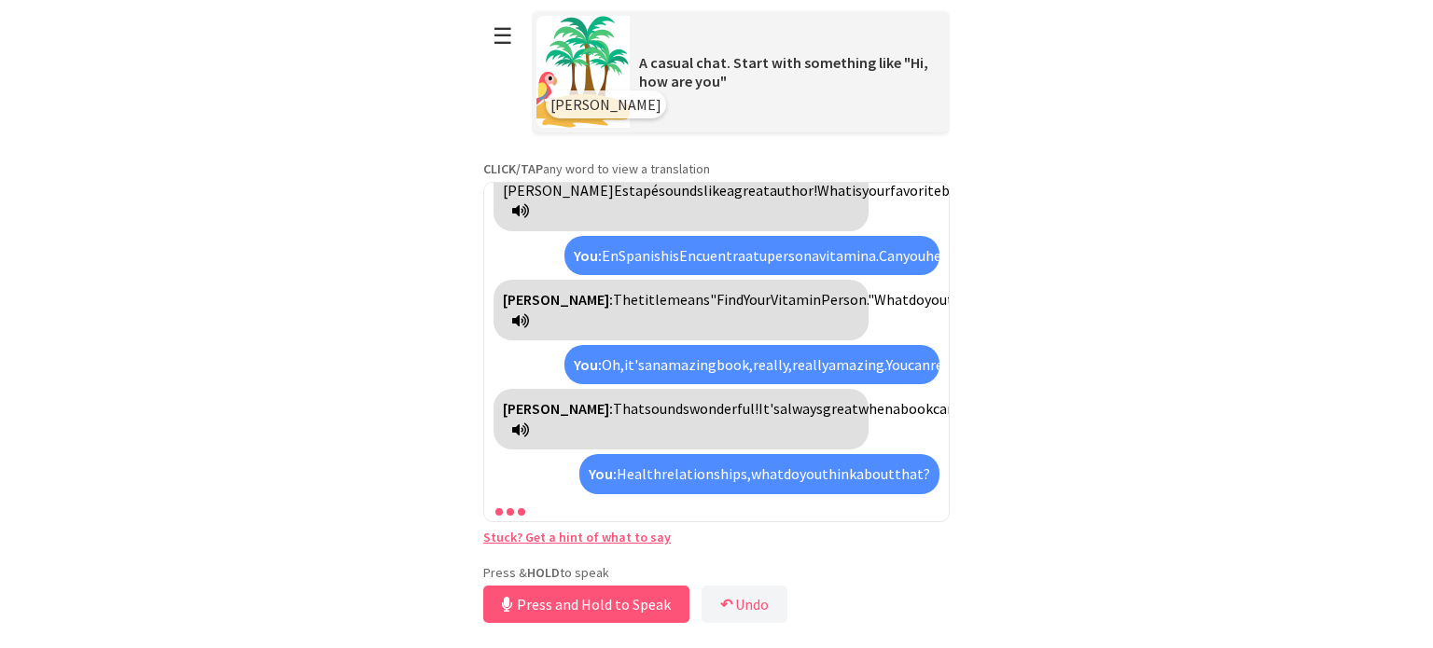
scroll to position [855, 0]
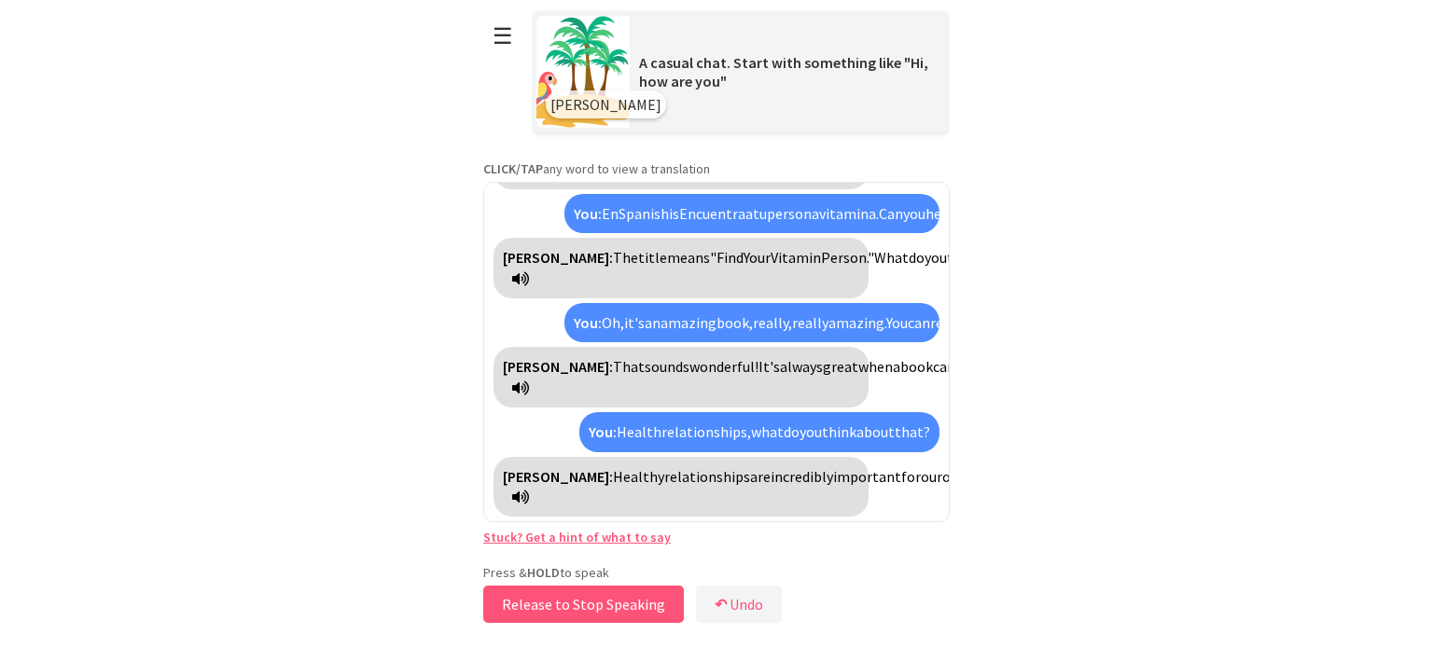
click at [592, 601] on button "Release to Stop Speaking" at bounding box center [583, 604] width 201 height 37
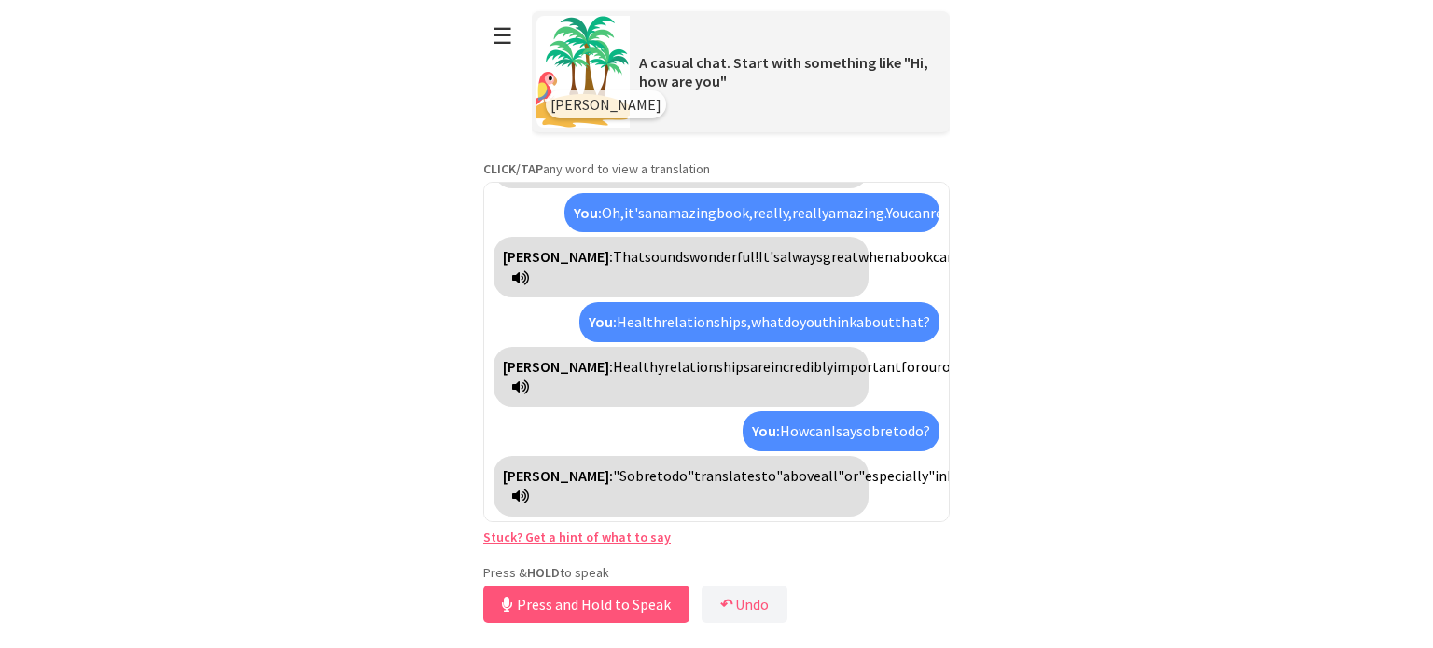
scroll to position [1007, 0]
click at [643, 610] on button "Release to Stop Speaking" at bounding box center [583, 604] width 201 height 37
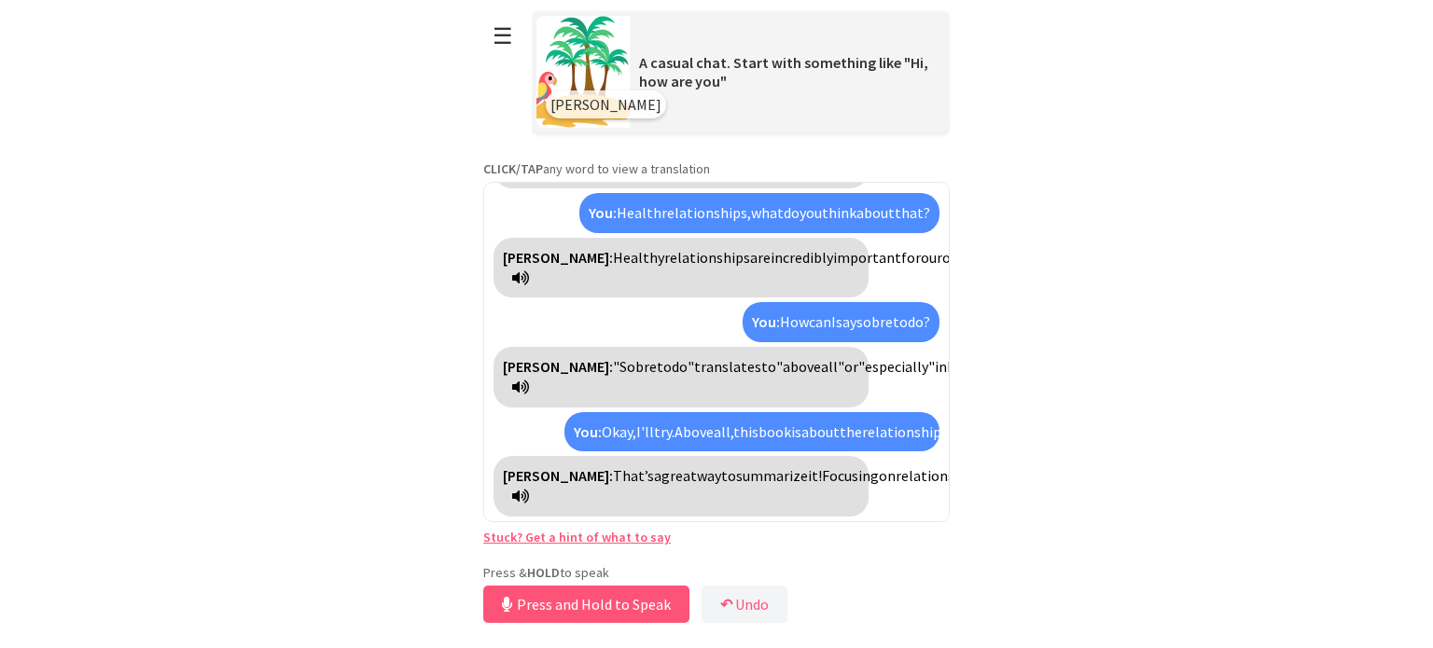
scroll to position [1241, 0]
click at [549, 604] on button "Release to Stop Speaking" at bounding box center [583, 604] width 201 height 37
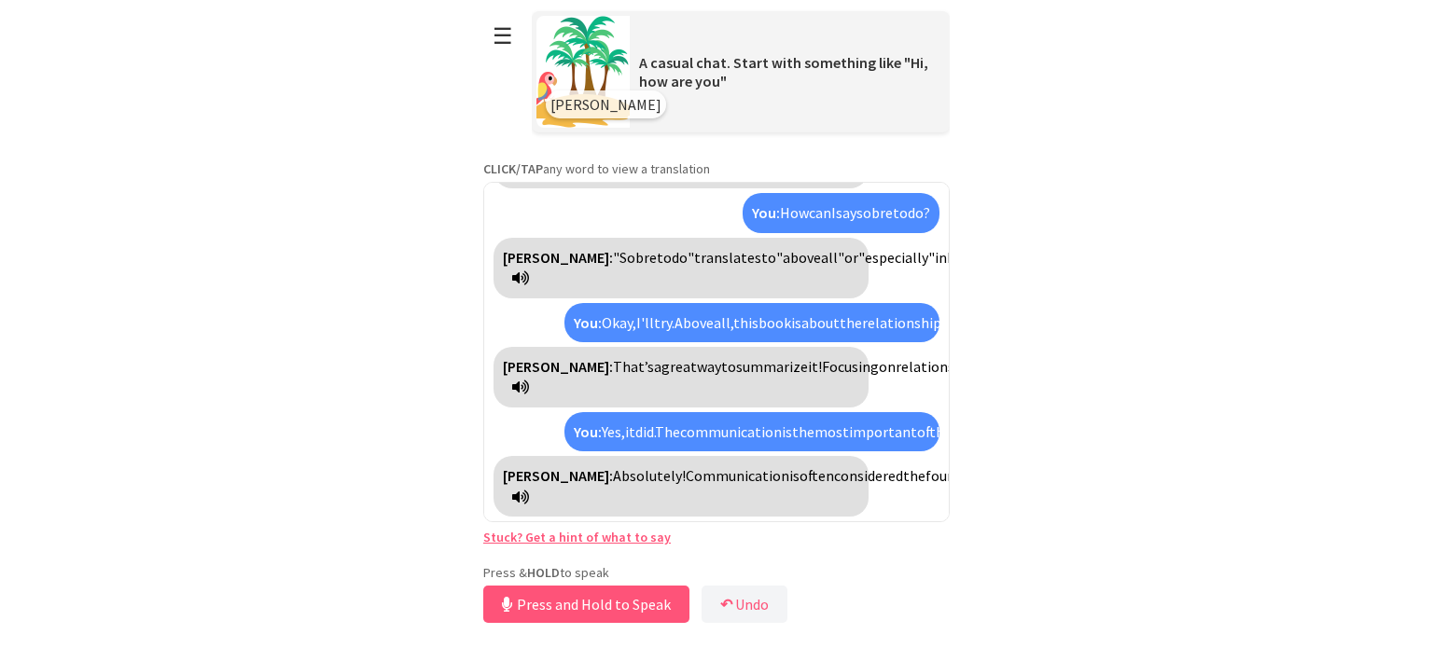
scroll to position [1538, 0]
click at [584, 607] on button "Press and Hold to Speak" at bounding box center [586, 604] width 206 height 37
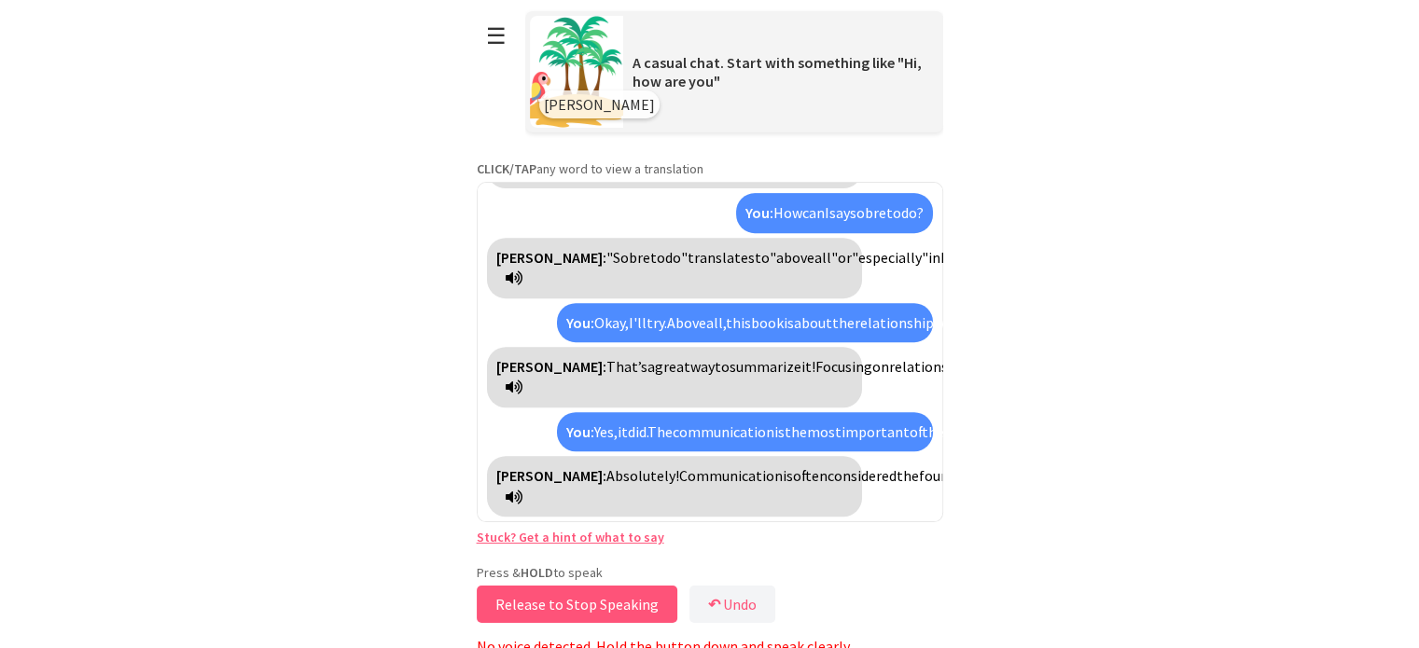
click at [584, 607] on button "Release to Stop Speaking" at bounding box center [577, 604] width 201 height 37
click at [587, 610] on button "Release to Stop Speaking" at bounding box center [577, 604] width 201 height 37
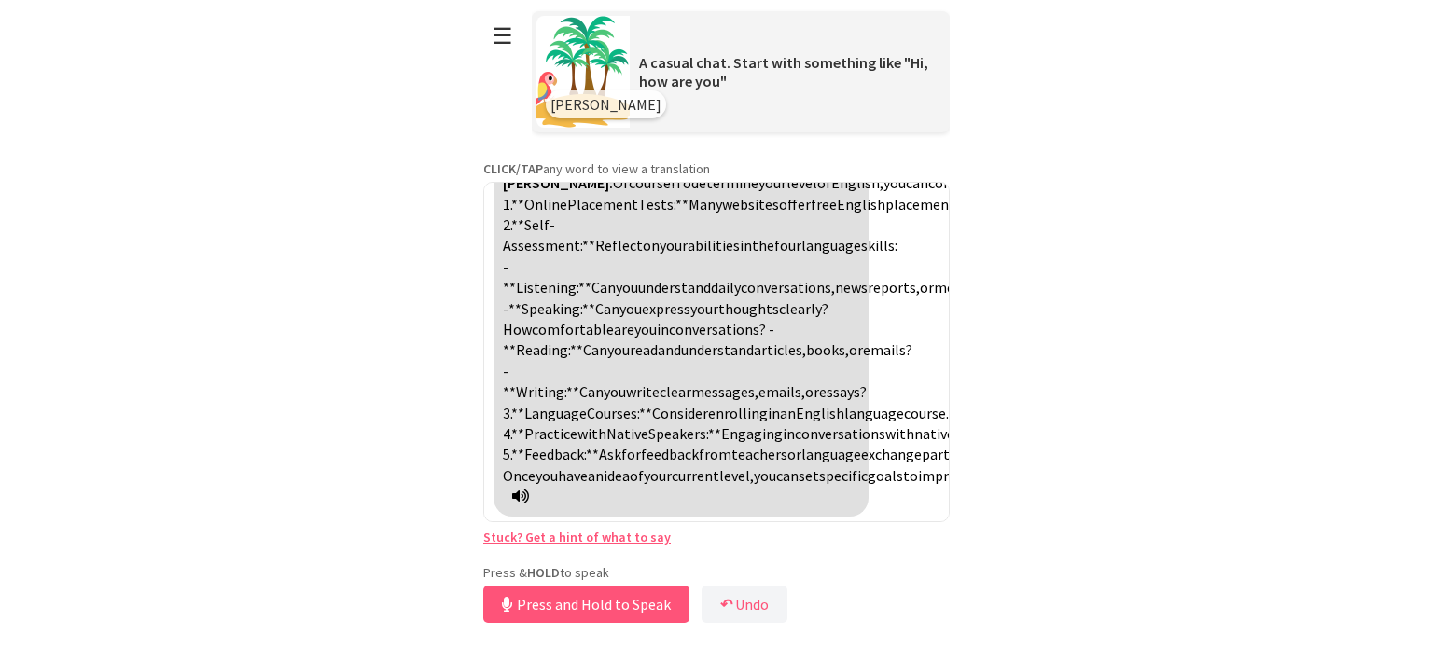
scroll to position [2295, 0]
click at [644, 609] on button "Release to Stop Speaking" at bounding box center [583, 604] width 201 height 37
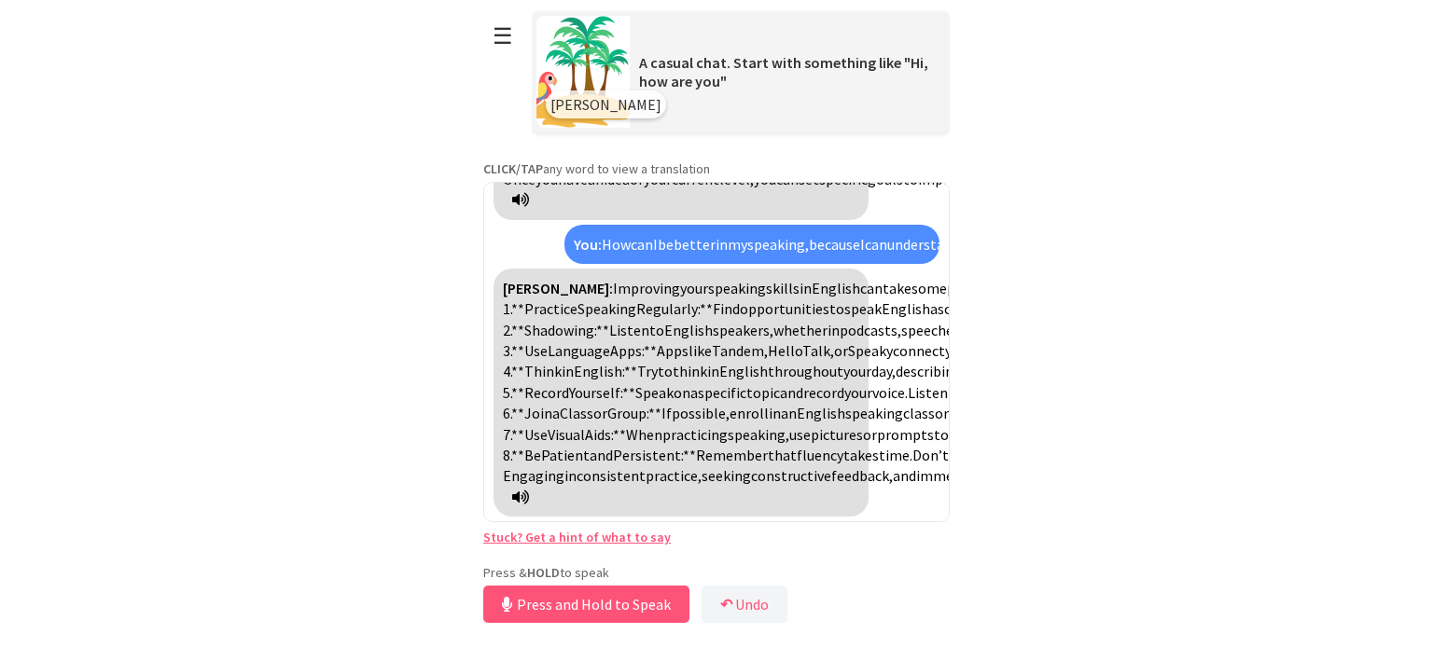
scroll to position [3136, 0]
click at [638, 612] on button "Release to Stop Speaking" at bounding box center [583, 604] width 201 height 37
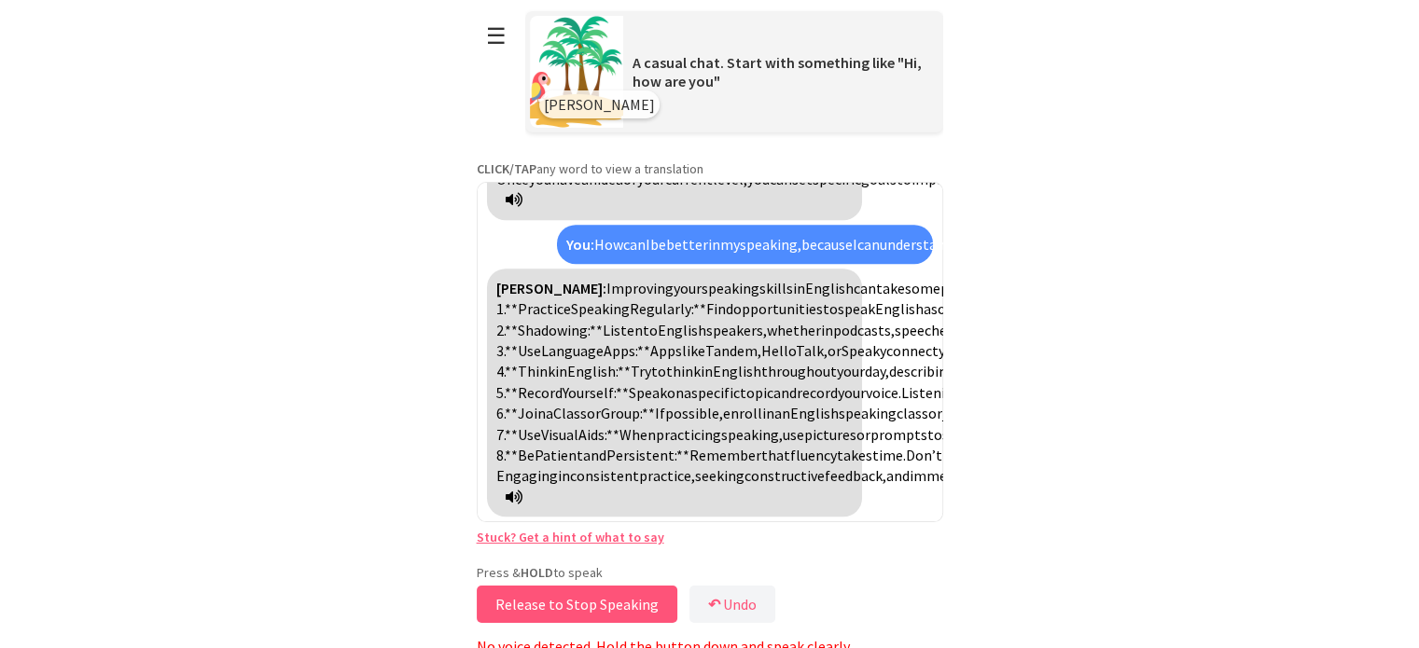
click at [636, 615] on button "Release to Stop Speaking" at bounding box center [577, 604] width 201 height 37
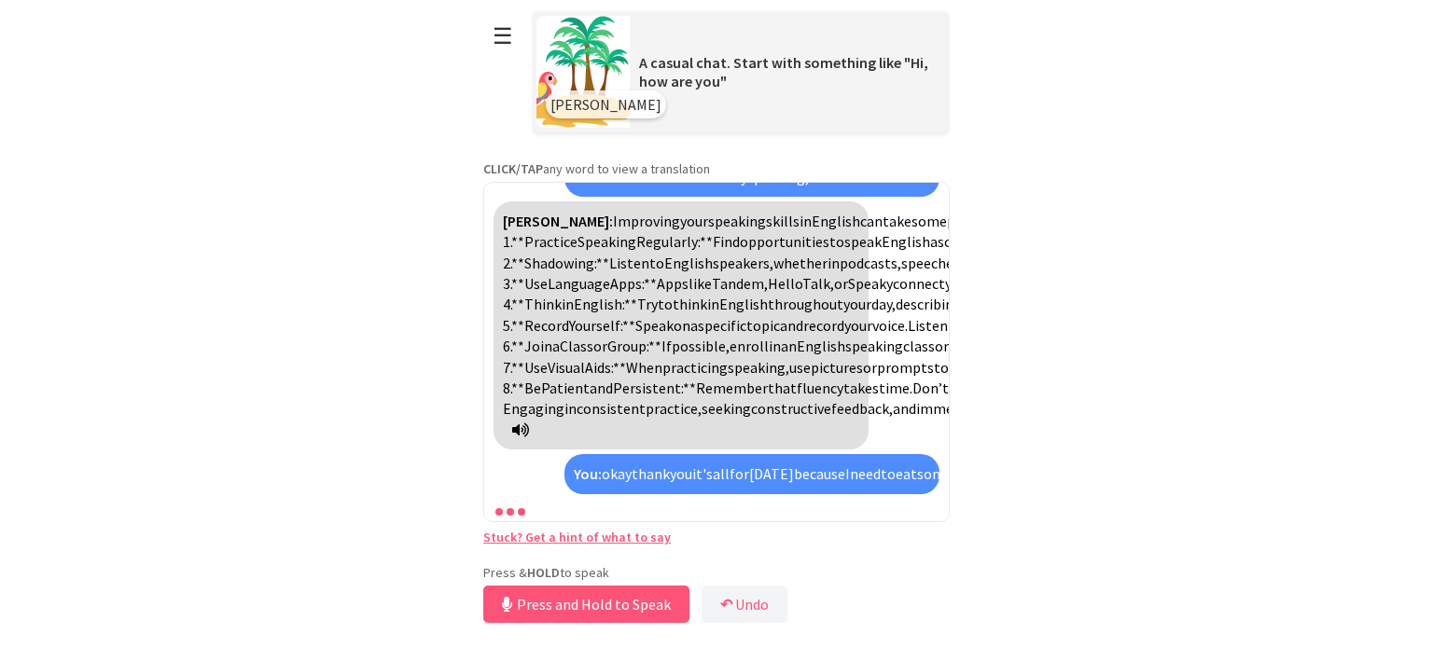
scroll to position [3350, 0]
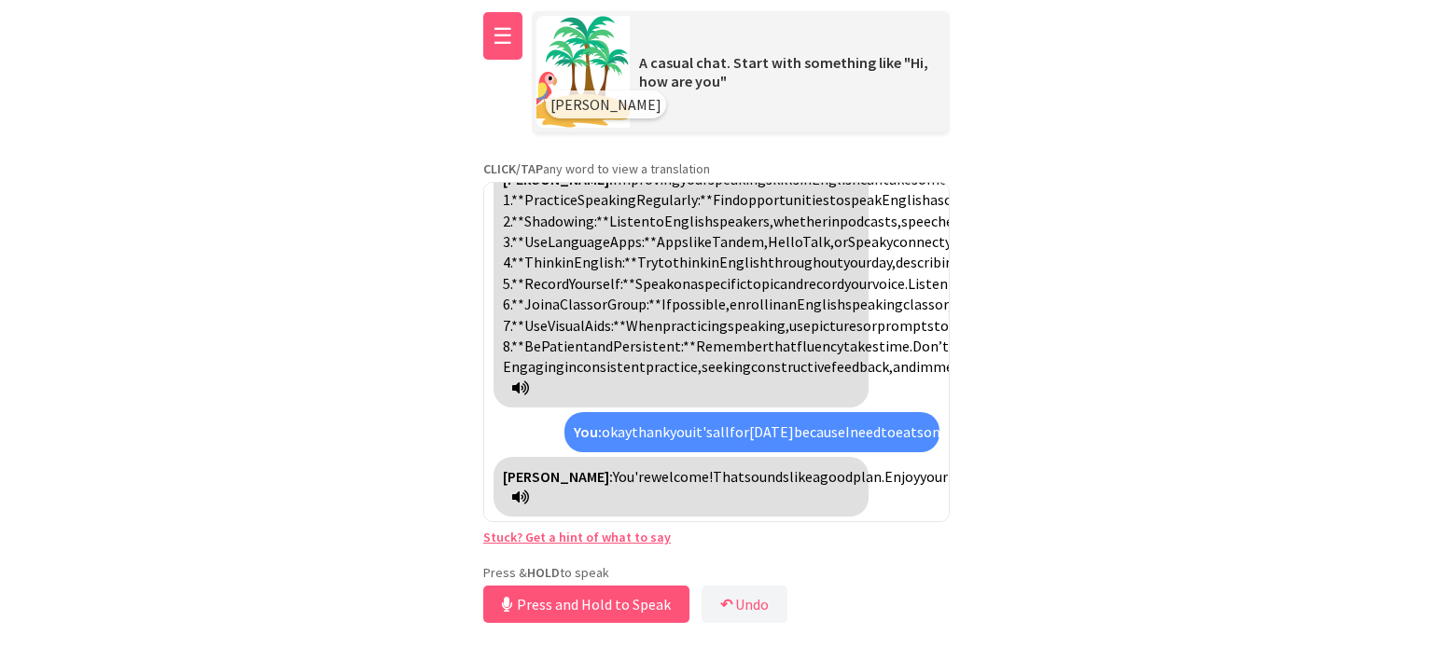
click at [507, 48] on button "☰" at bounding box center [502, 36] width 39 height 48
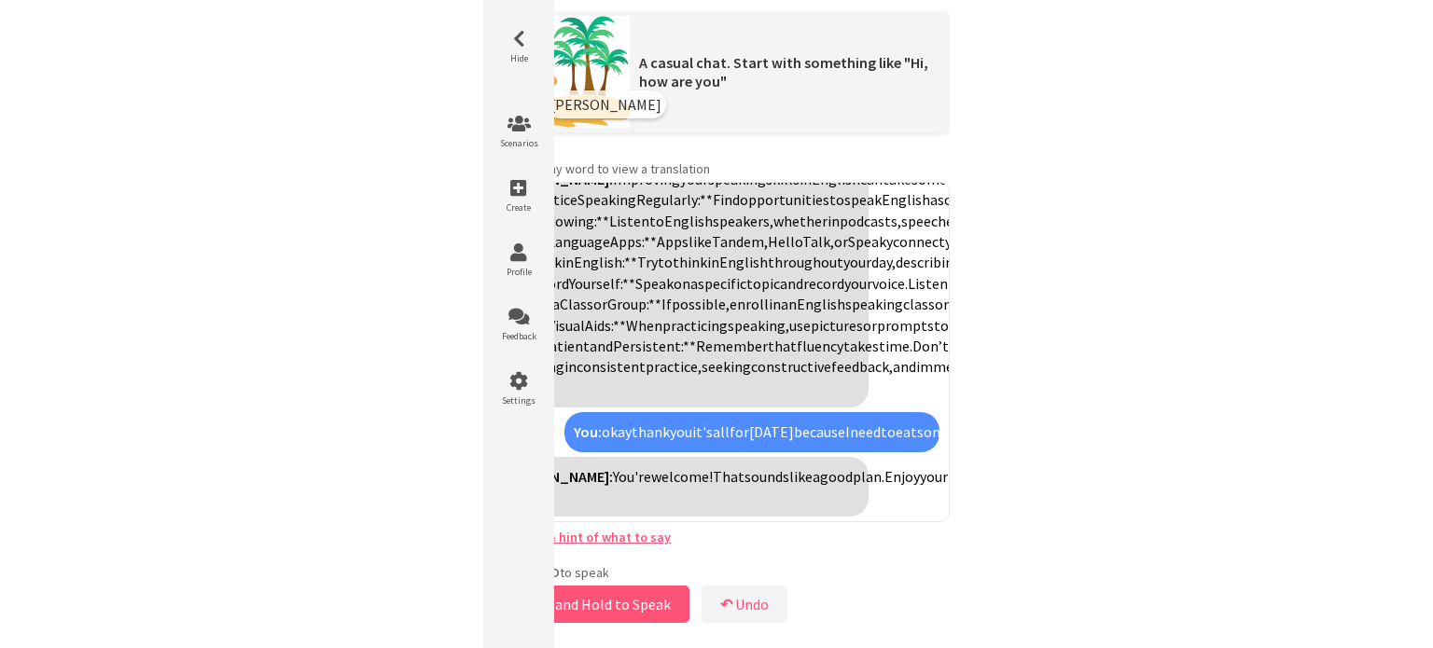
click at [507, 48] on icon at bounding box center [519, 39] width 56 height 19
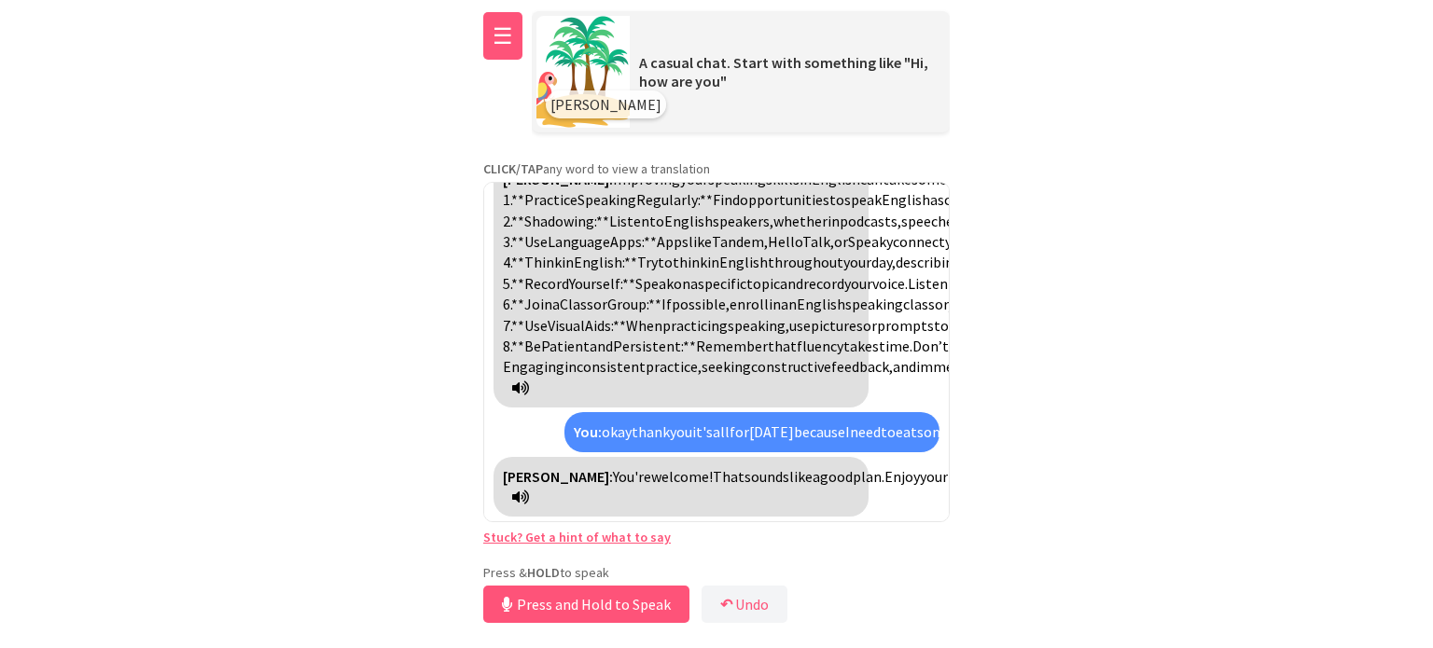
click at [507, 48] on button "☰" at bounding box center [502, 36] width 39 height 48
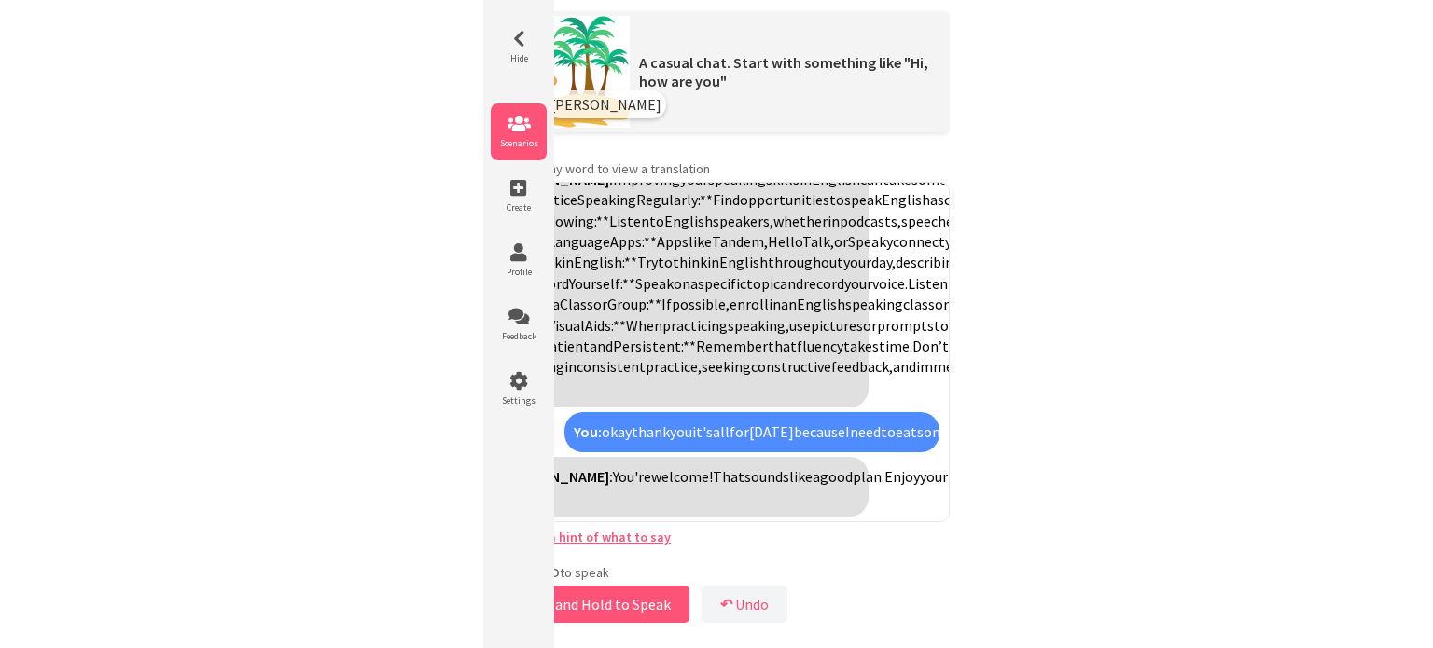
click at [530, 127] on icon at bounding box center [519, 124] width 56 height 19
